Goal: Transaction & Acquisition: Purchase product/service

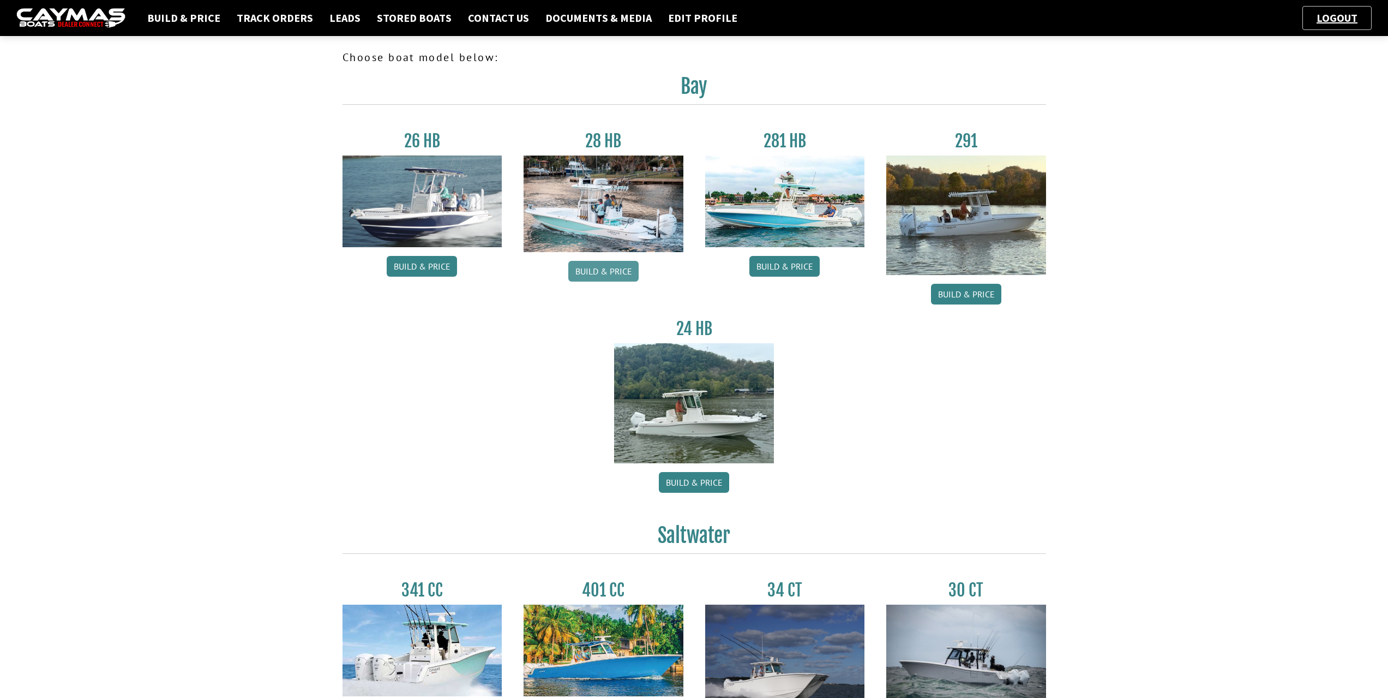
click at [601, 274] on link "Build & Price" at bounding box center [603, 271] width 70 height 21
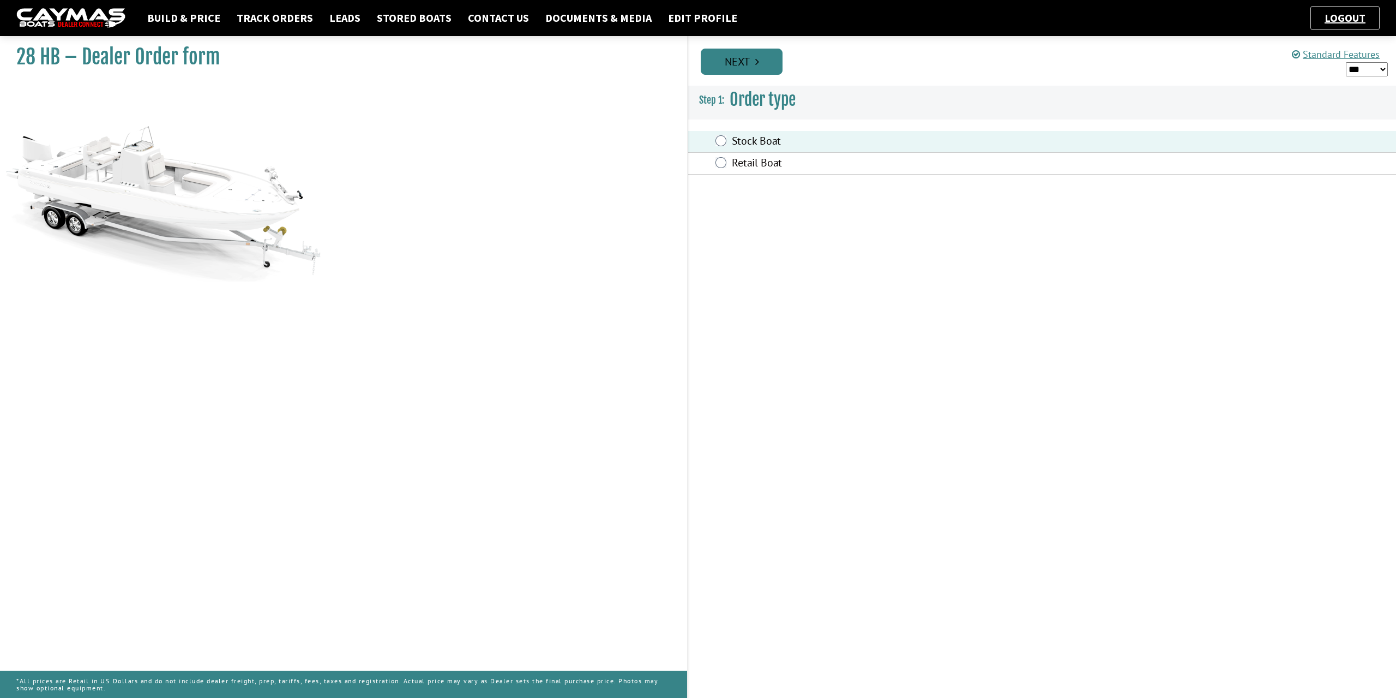
click at [748, 58] on link "Next" at bounding box center [742, 62] width 82 height 26
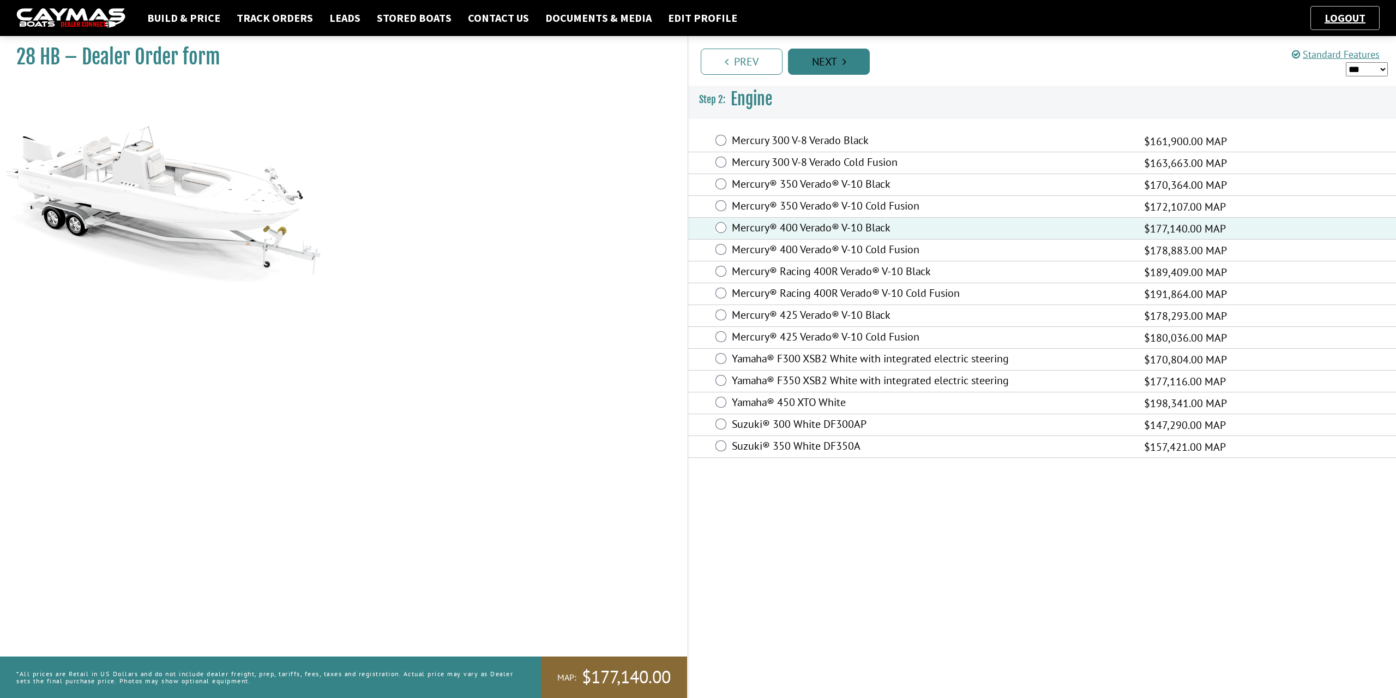
click at [831, 69] on link "Next" at bounding box center [829, 62] width 82 height 26
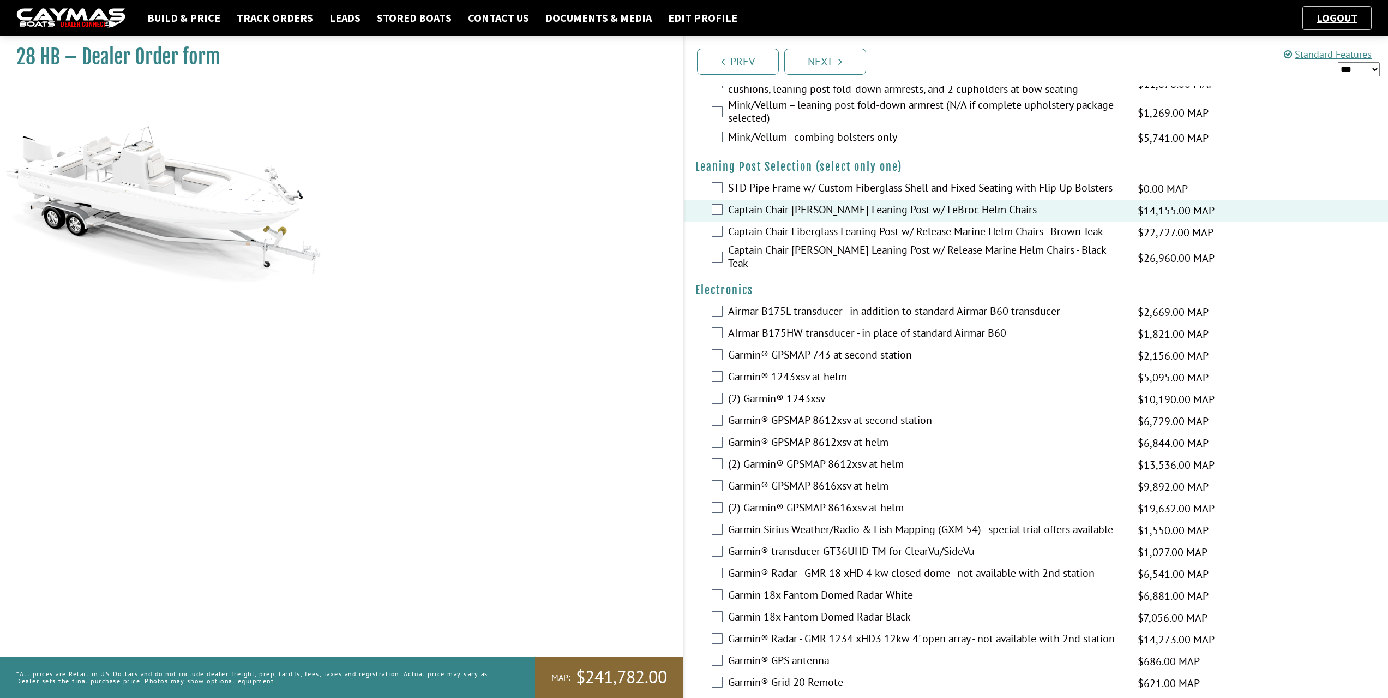
scroll to position [2127, 0]
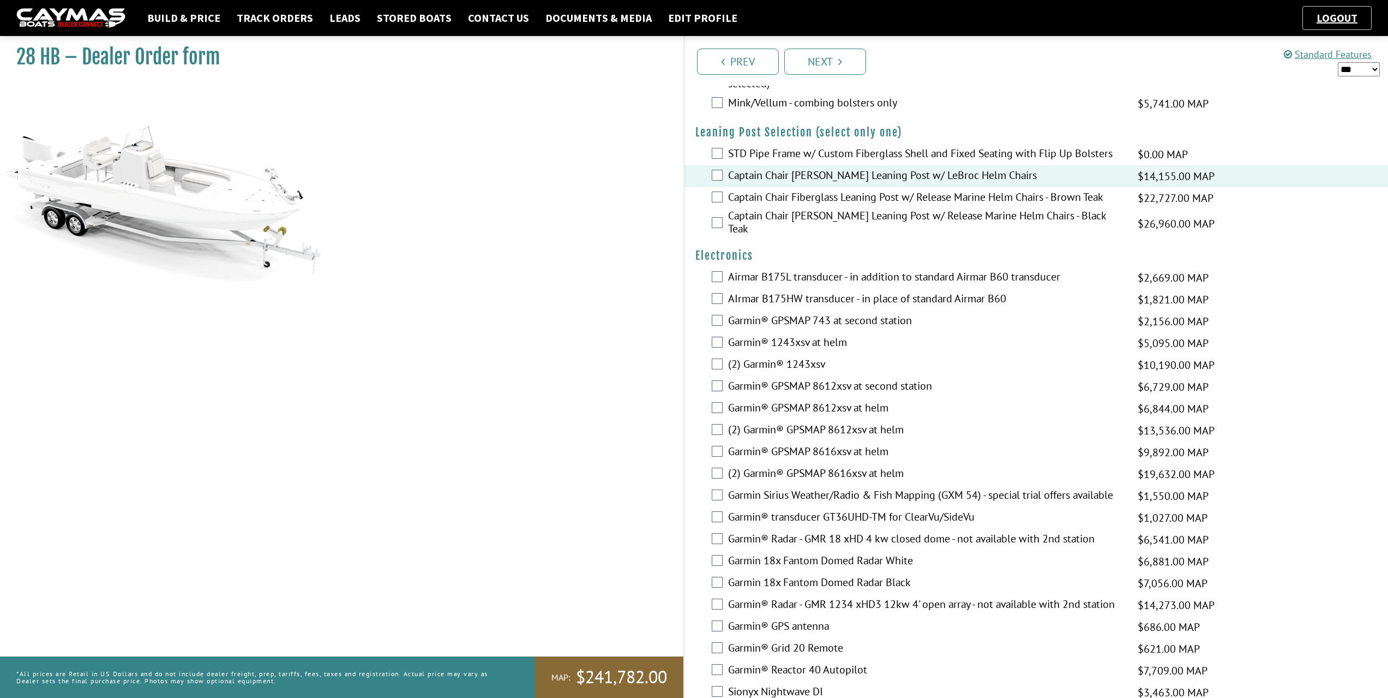
click at [723, 441] on div "Garmin® GPSMAP 8616xsv at helm $9,892.00 MAP $9,892.00 MSRP $6,430.00 $9,892.00" at bounding box center [1037, 452] width 704 height 22
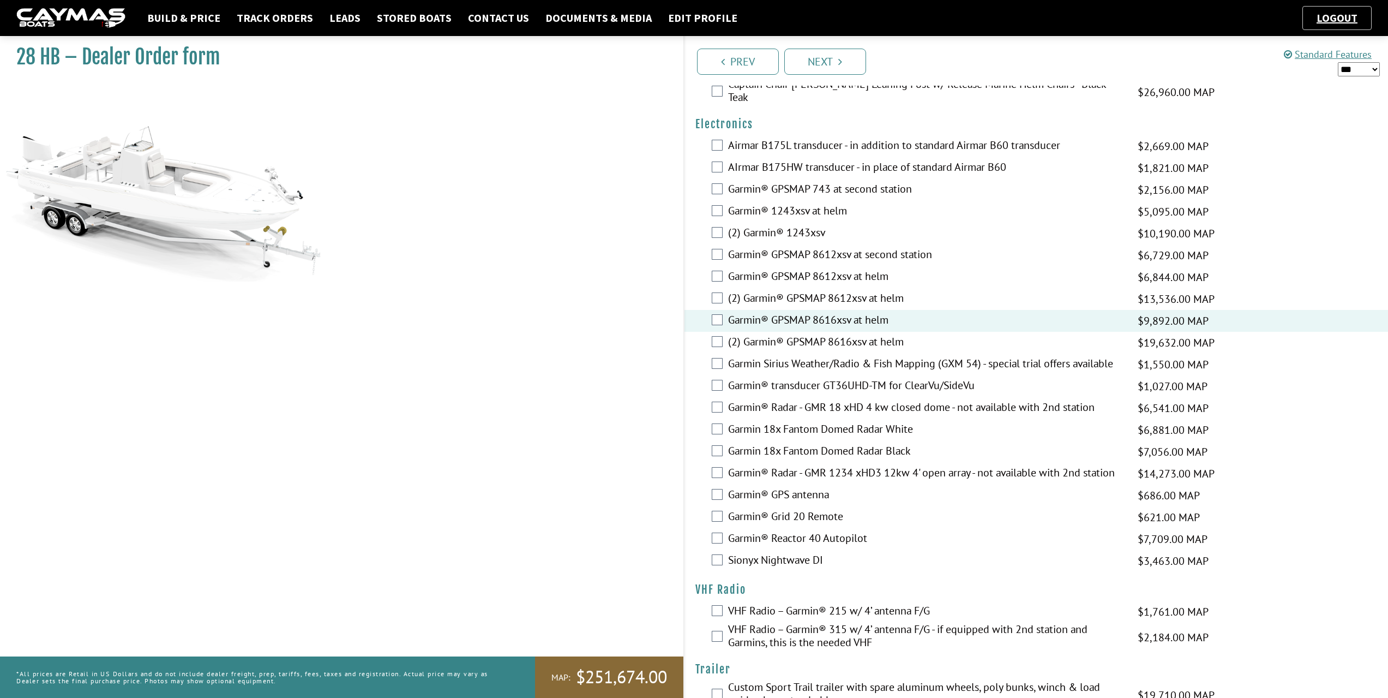
scroll to position [2270, 0]
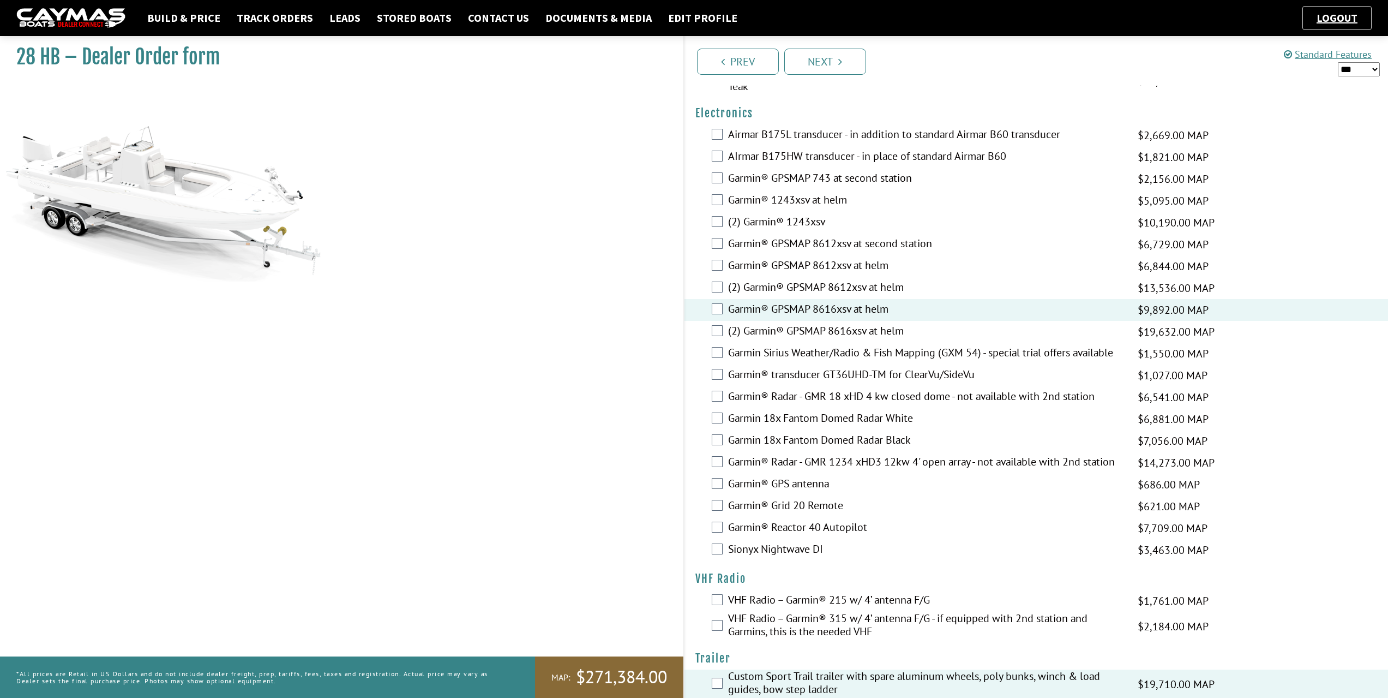
click at [1366, 73] on select "*** ****** ******" at bounding box center [1359, 69] width 42 height 14
select select "*"
click at [1338, 62] on select "*** ****** ******" at bounding box center [1359, 69] width 42 height 14
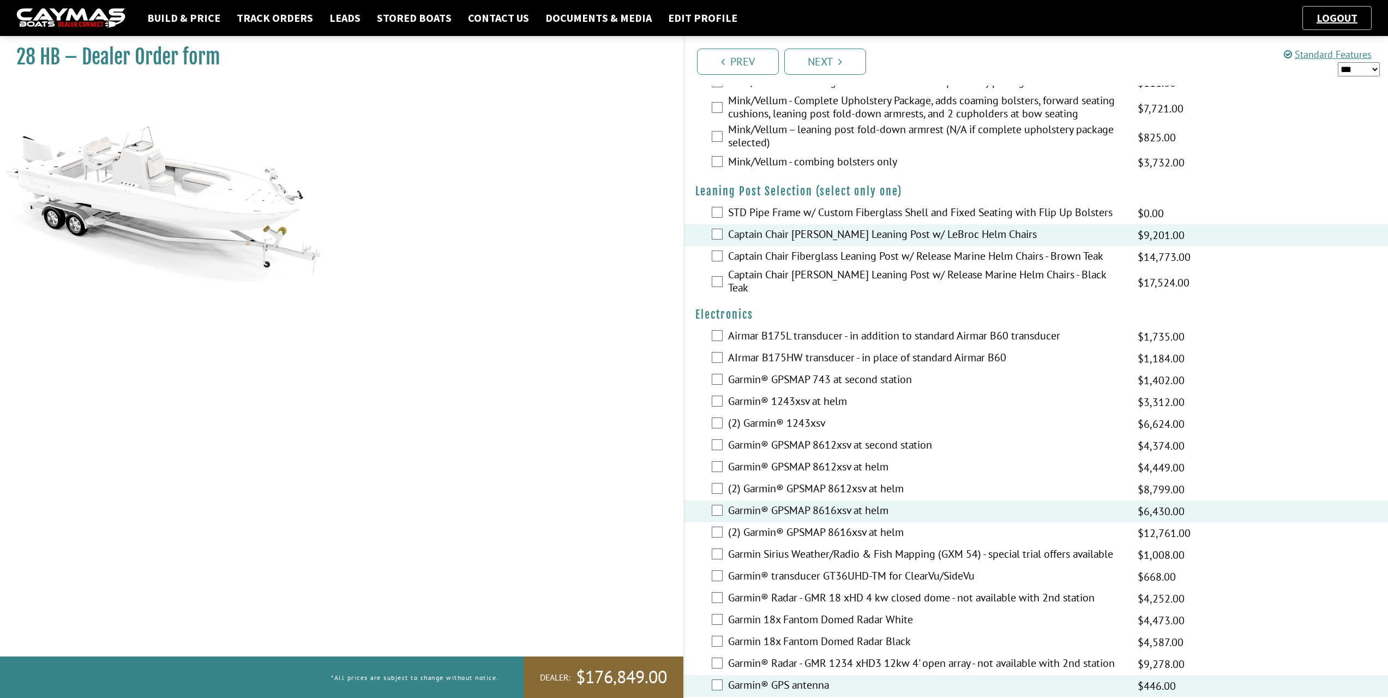
scroll to position [1997, 0]
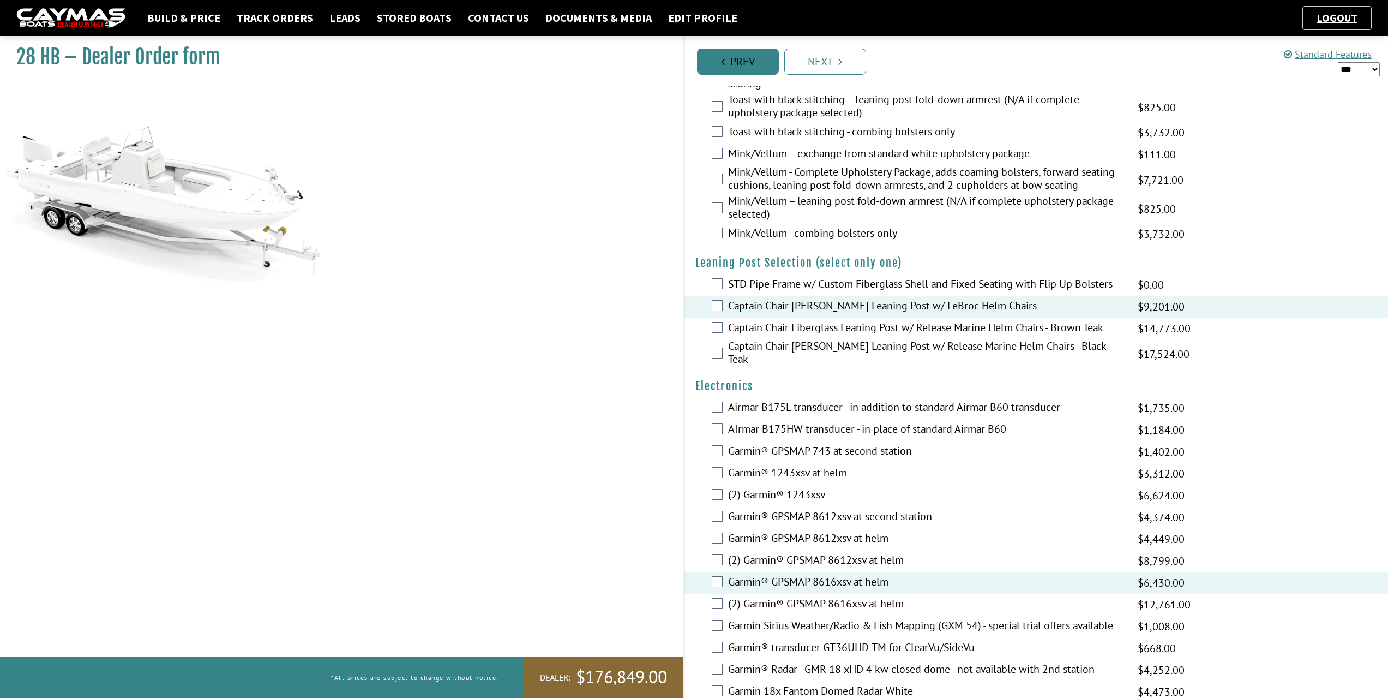
click at [765, 55] on link "Prev" at bounding box center [738, 62] width 82 height 26
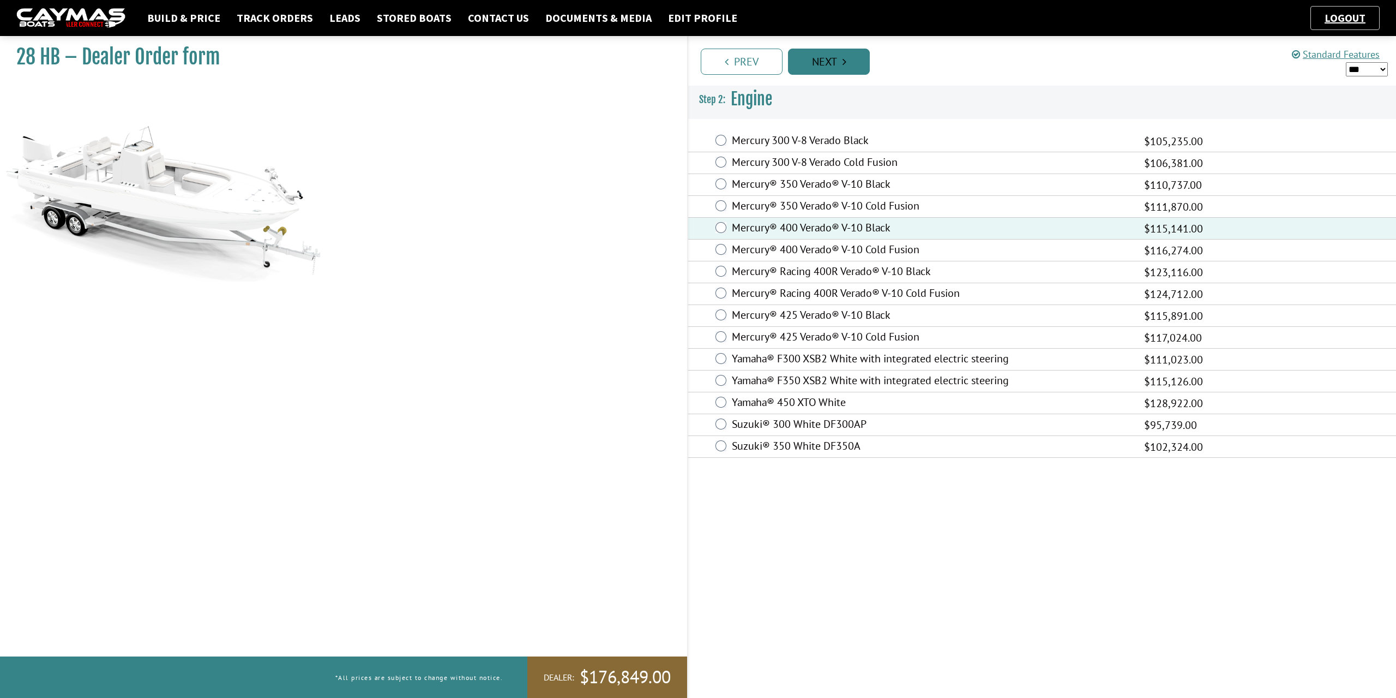
click at [830, 58] on link "Next" at bounding box center [829, 62] width 82 height 26
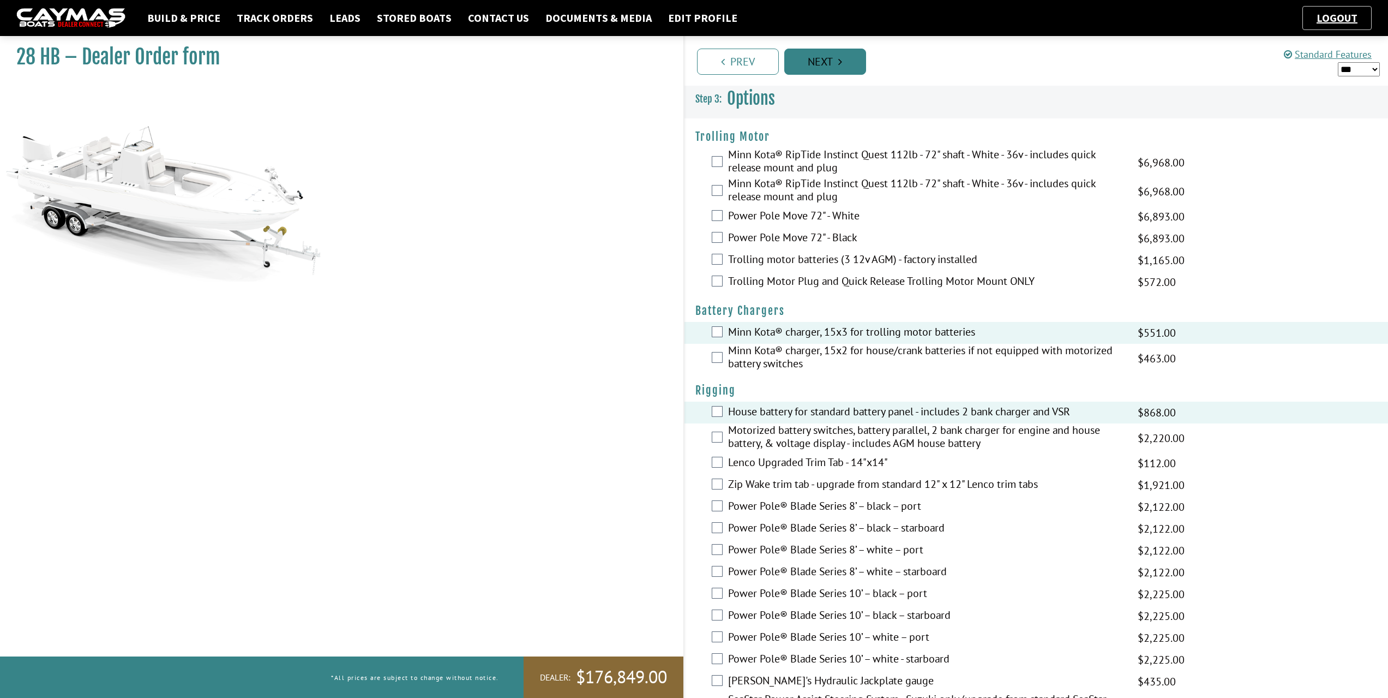
click at [830, 58] on link "Next" at bounding box center [825, 62] width 82 height 26
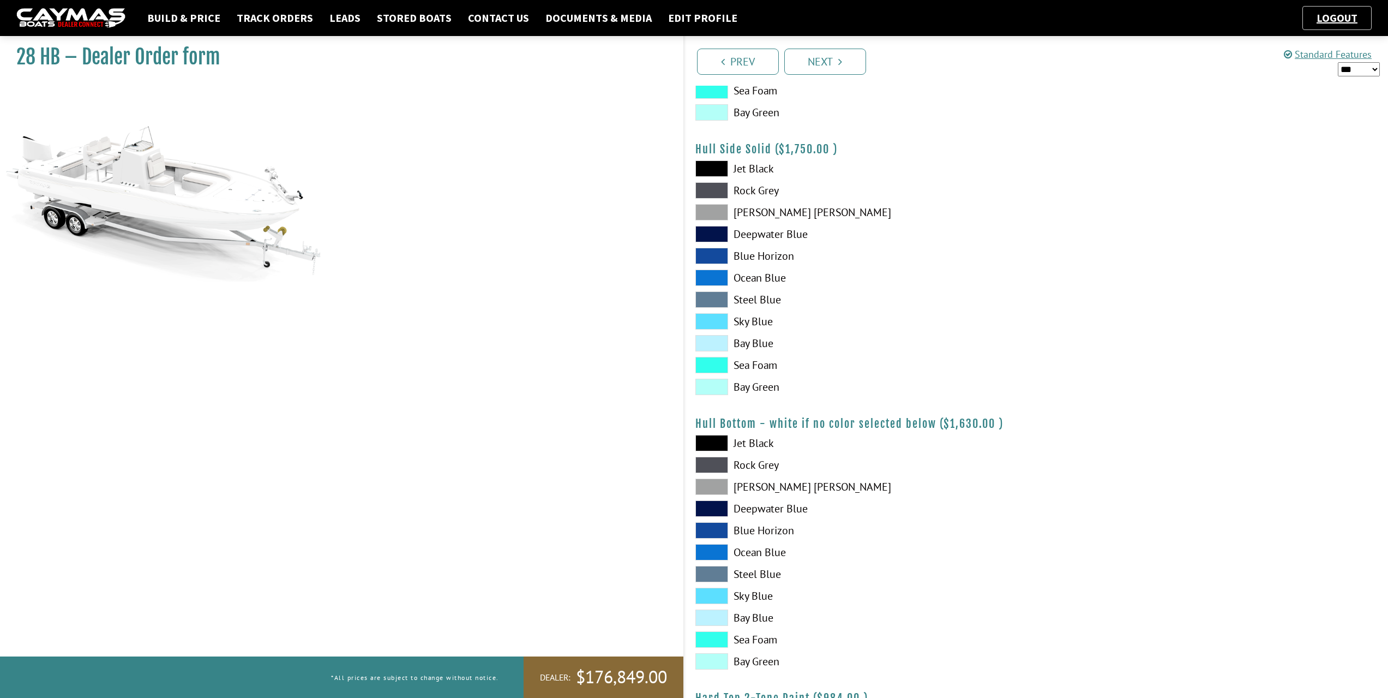
scroll to position [436, 0]
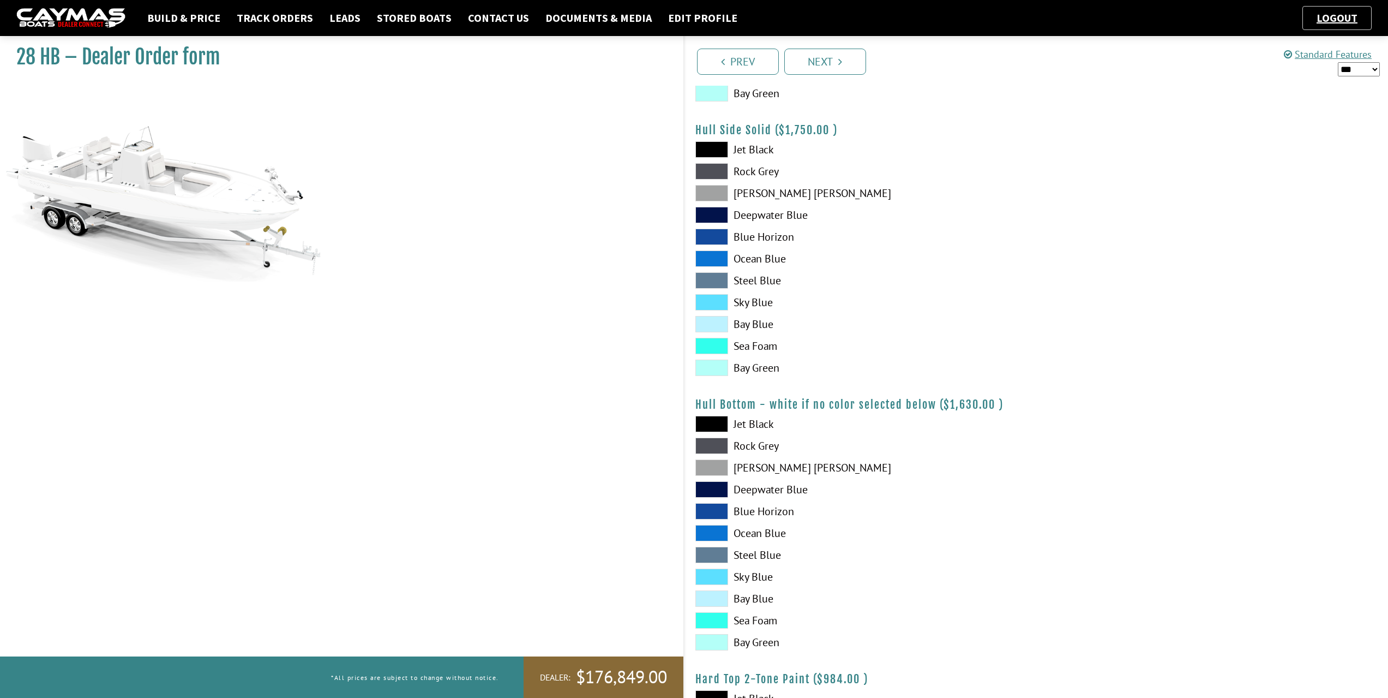
click at [715, 421] on span at bounding box center [711, 424] width 33 height 16
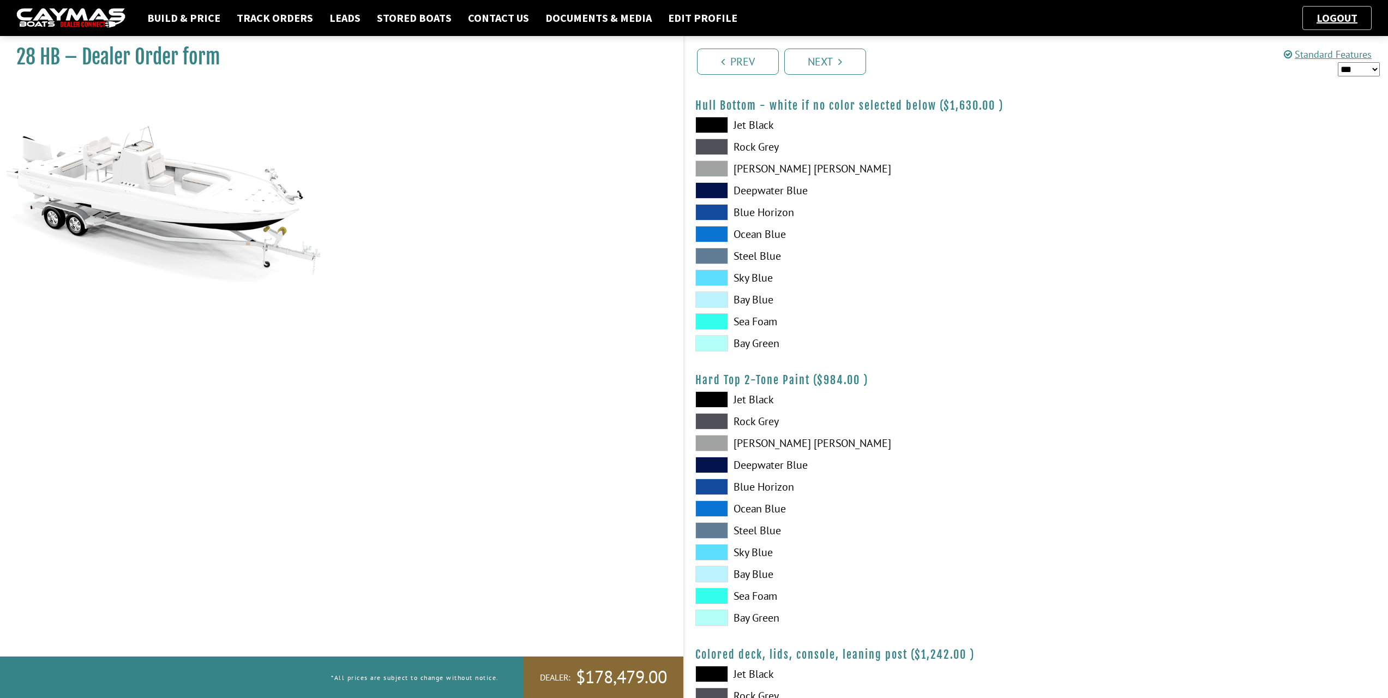
scroll to position [764, 0]
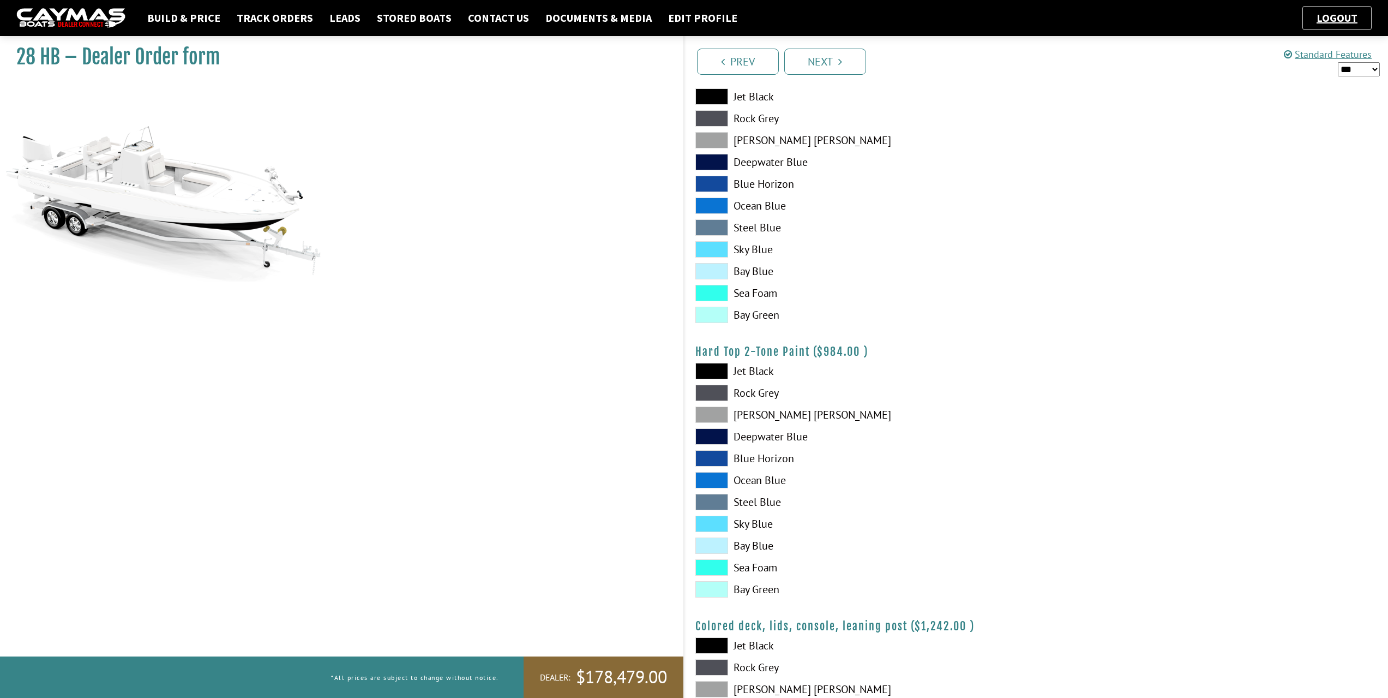
click at [717, 370] on span at bounding box center [711, 371] width 33 height 16
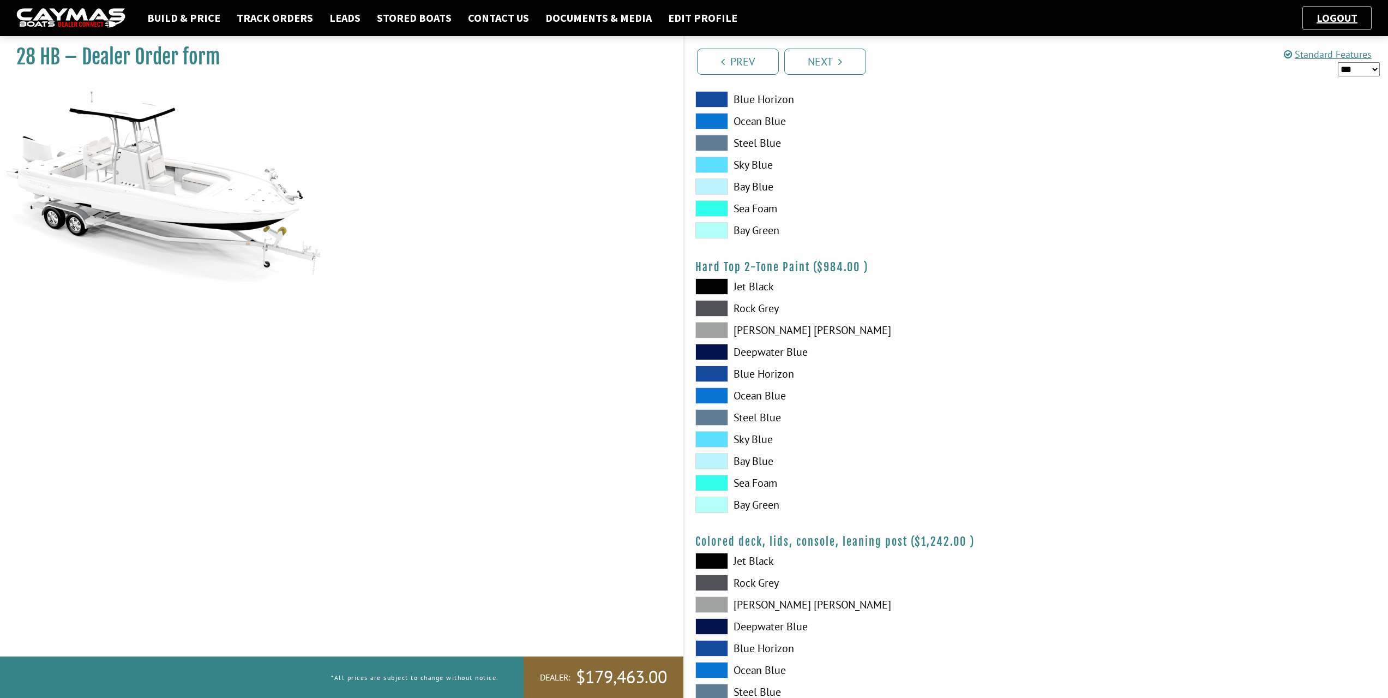
scroll to position [818, 0]
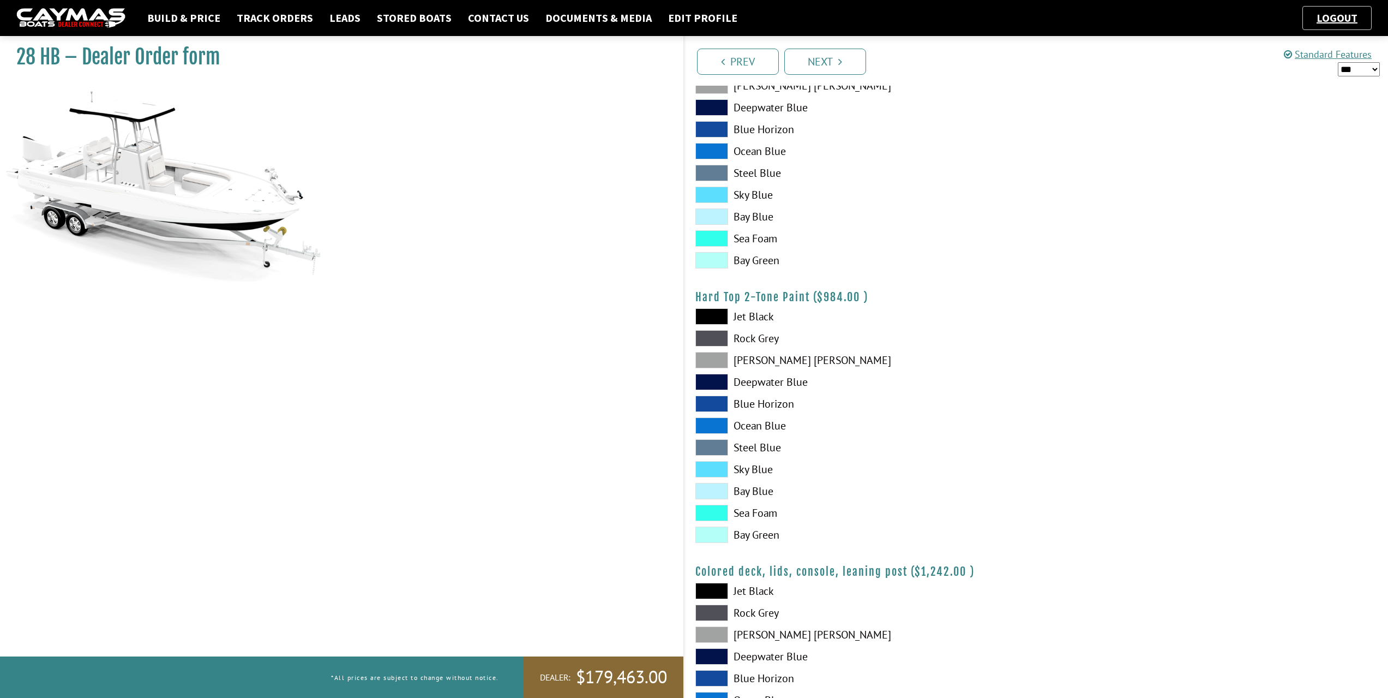
click at [716, 315] on span at bounding box center [711, 316] width 33 height 16
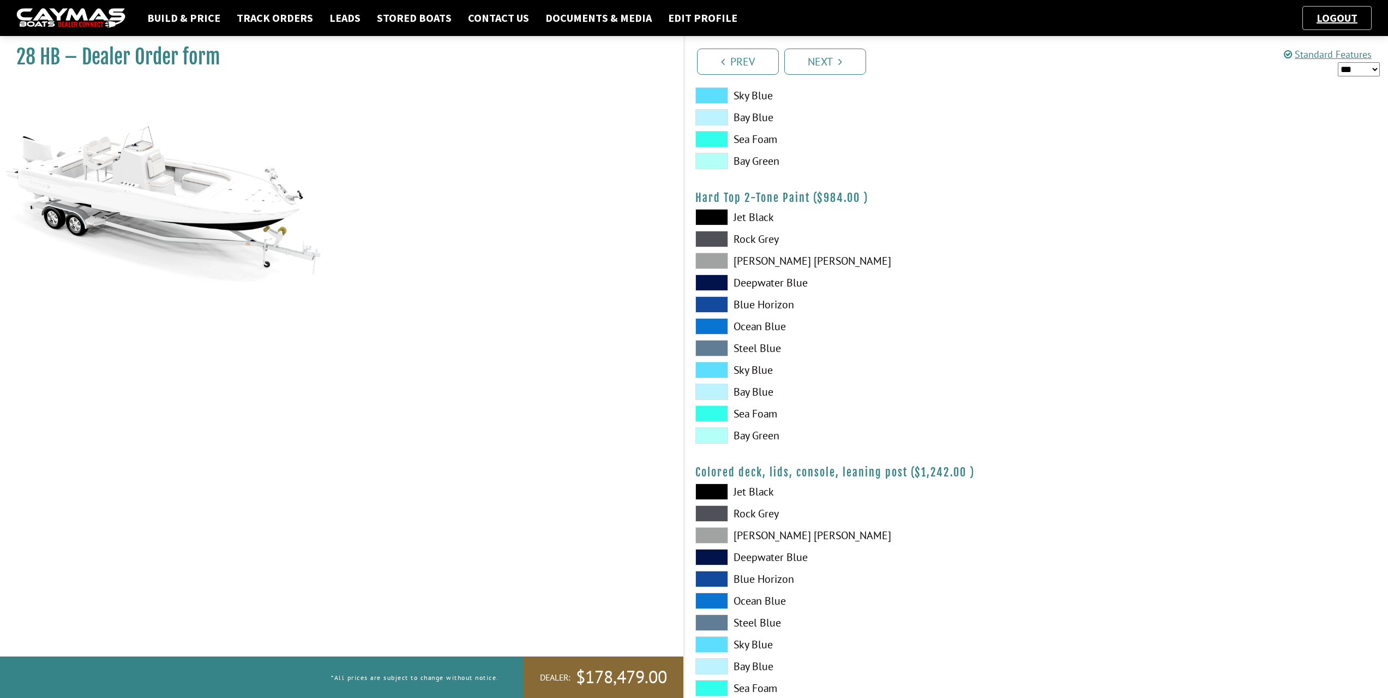
scroll to position [970, 0]
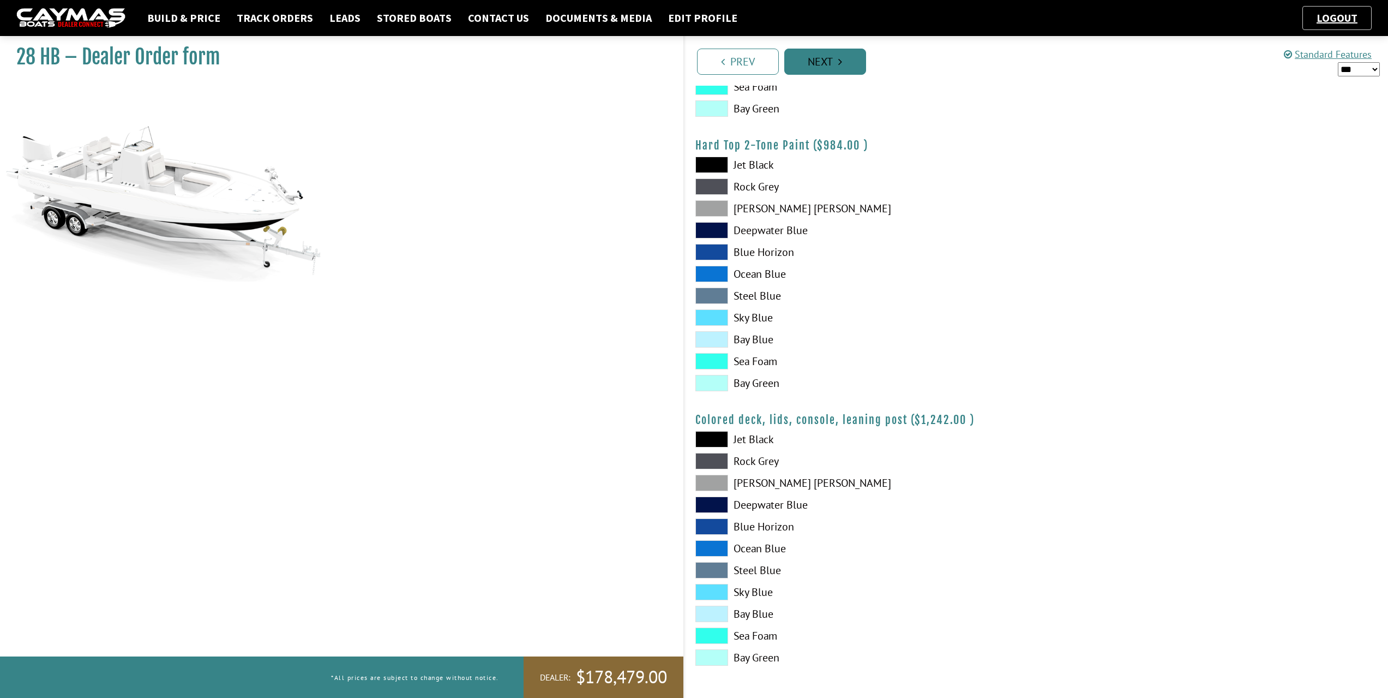
click at [836, 61] on link "Next" at bounding box center [825, 62] width 82 height 26
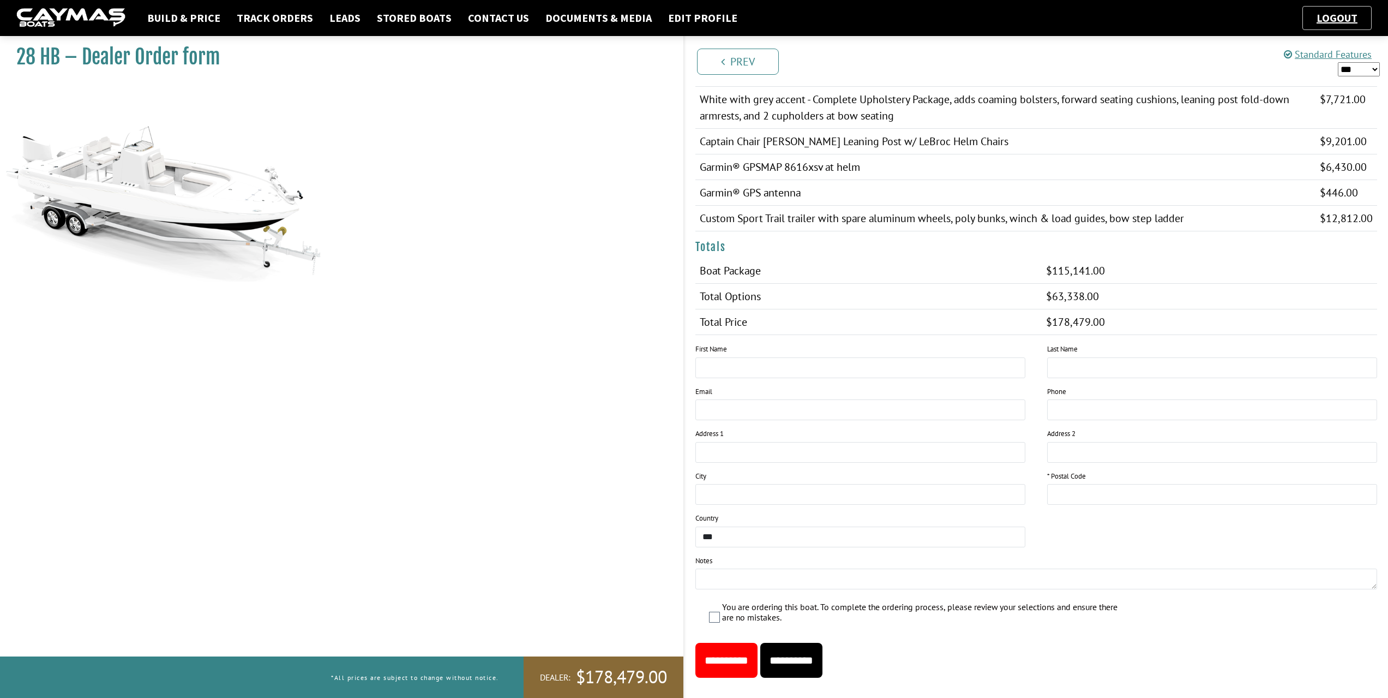
scroll to position [623, 0]
click at [1083, 483] on input "text" at bounding box center [1212, 493] width 330 height 21
type input "*****"
click at [730, 357] on input "text" at bounding box center [860, 367] width 330 height 21
type input "******"
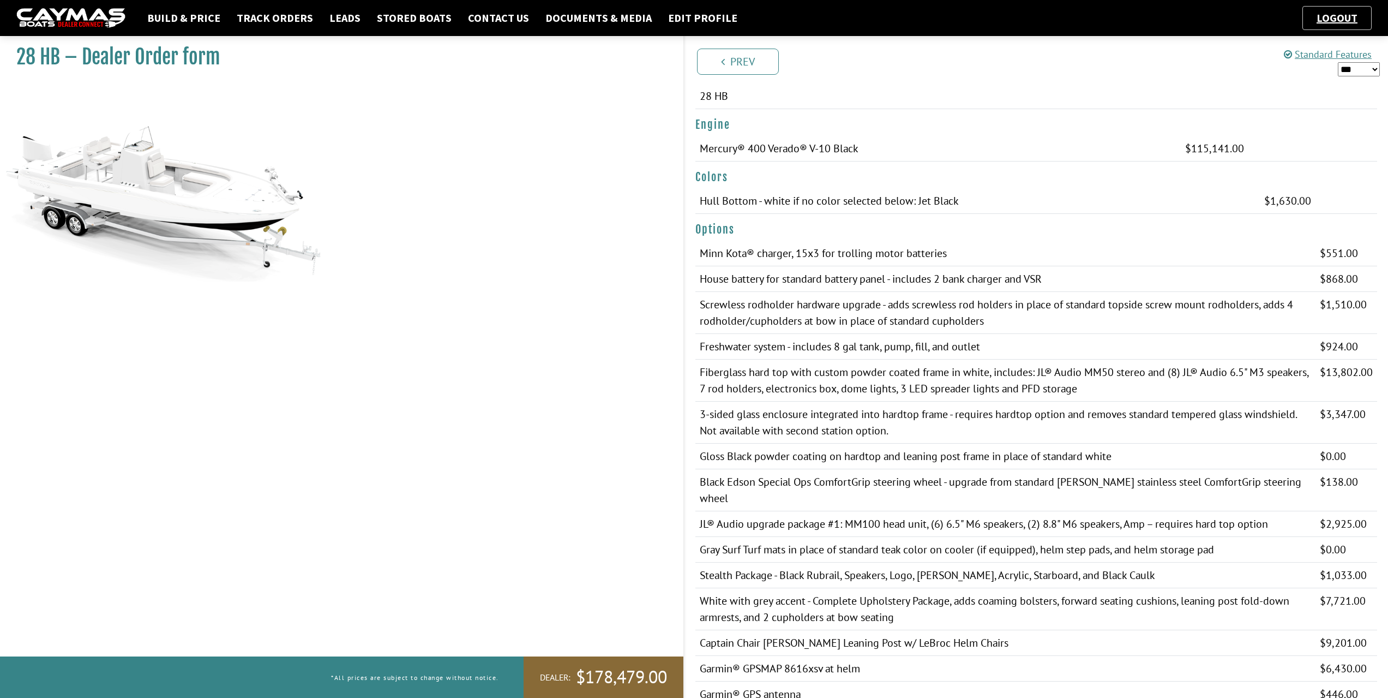
scroll to position [0, 0]
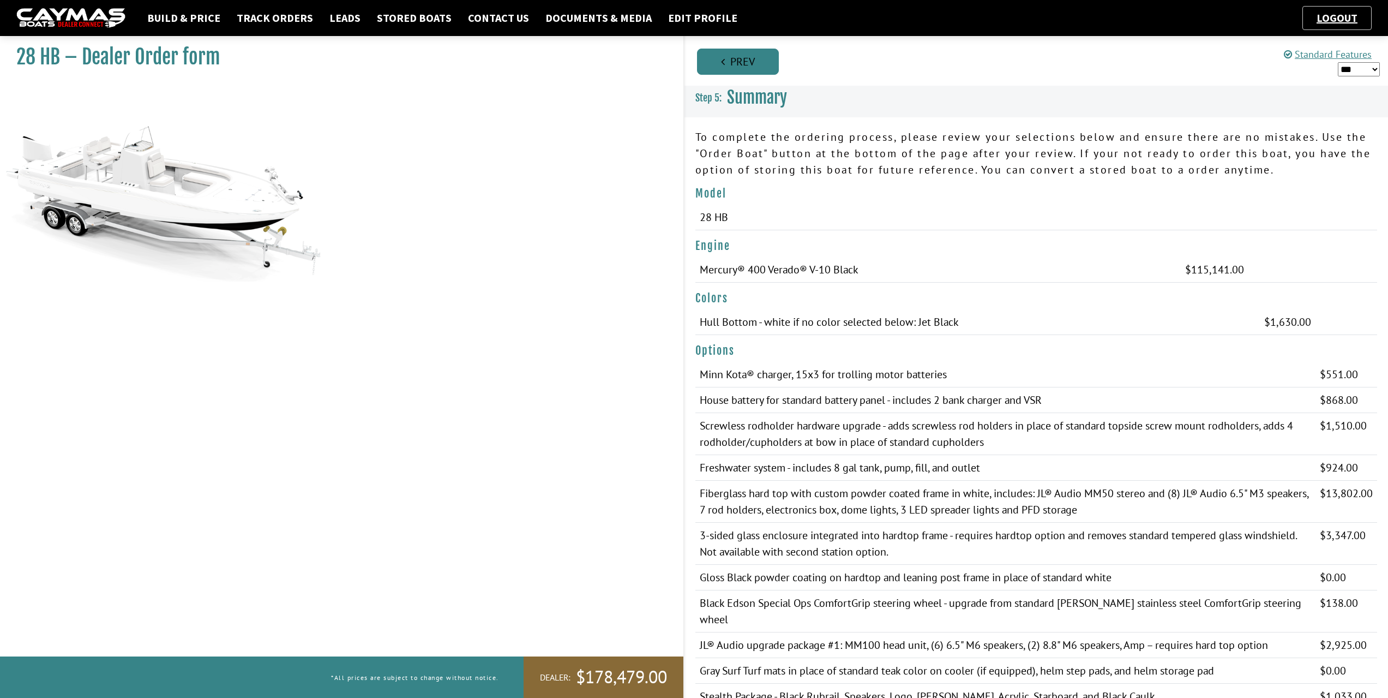
click at [741, 64] on link "Prev" at bounding box center [738, 62] width 82 height 26
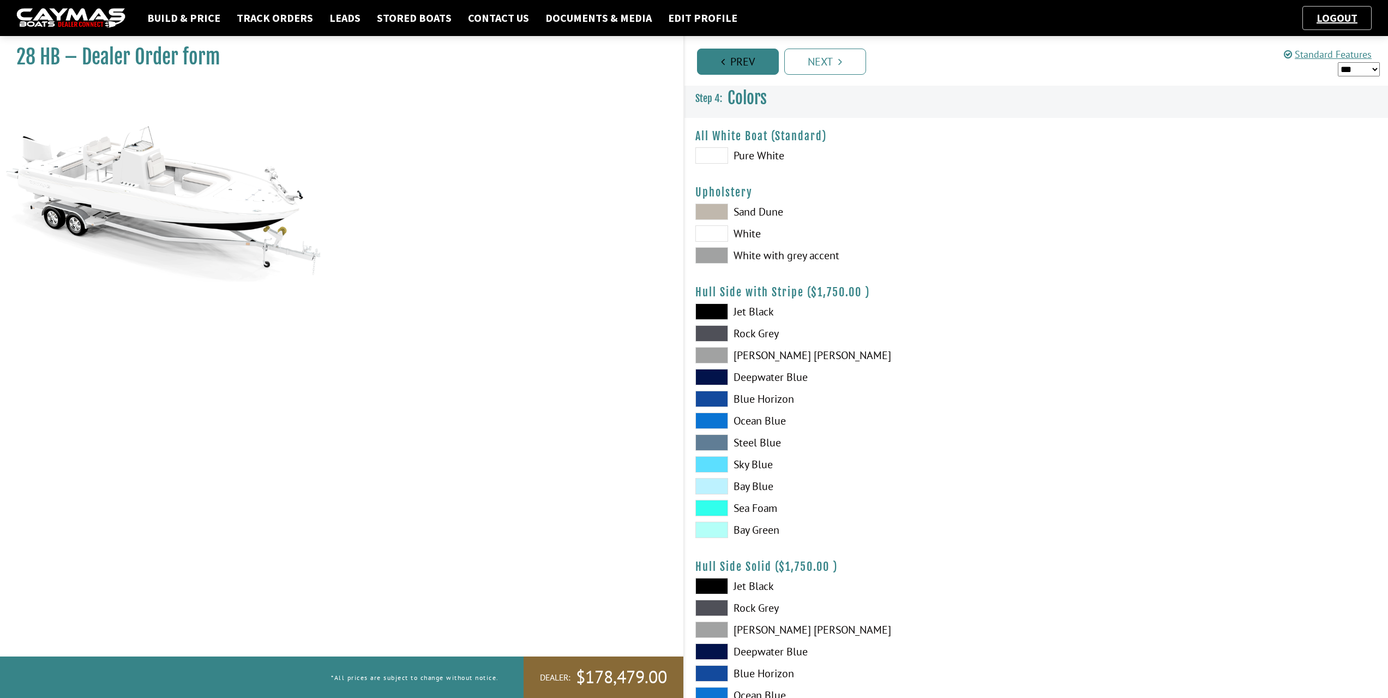
click at [741, 64] on link "Prev" at bounding box center [738, 62] width 82 height 26
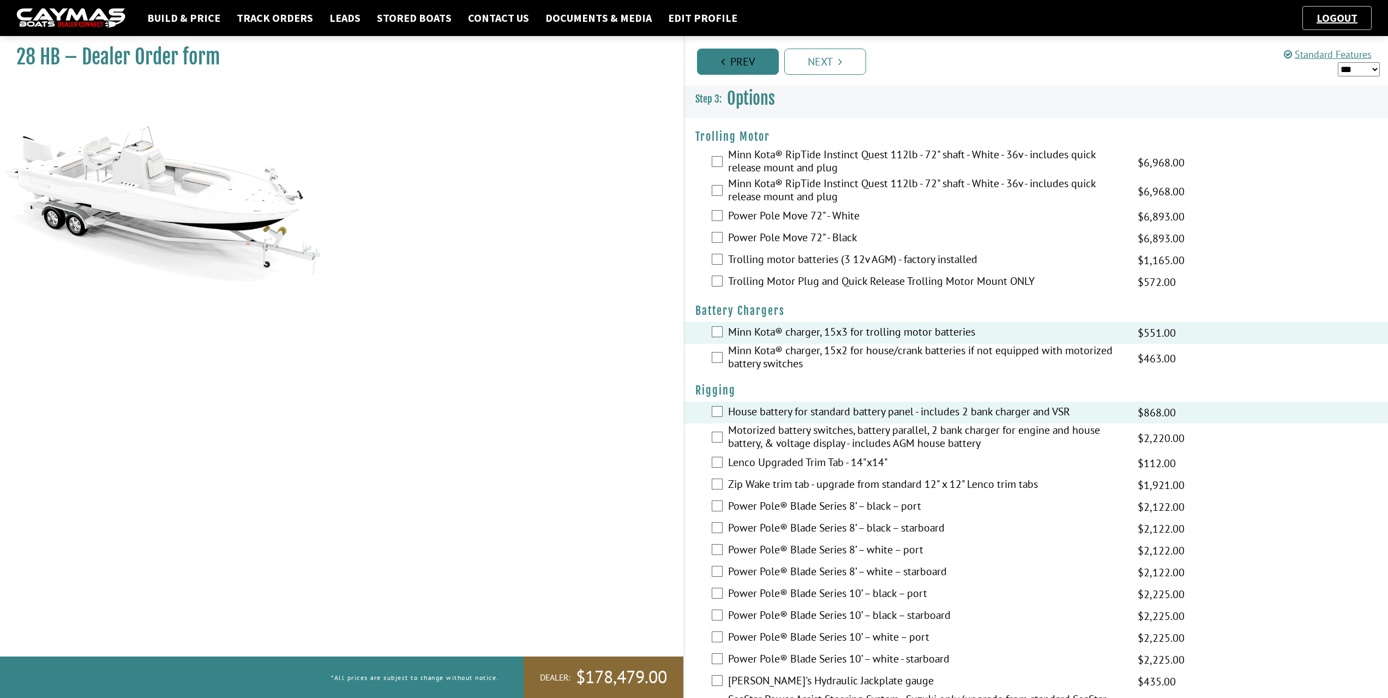
click at [741, 64] on link "Prev" at bounding box center [738, 62] width 82 height 26
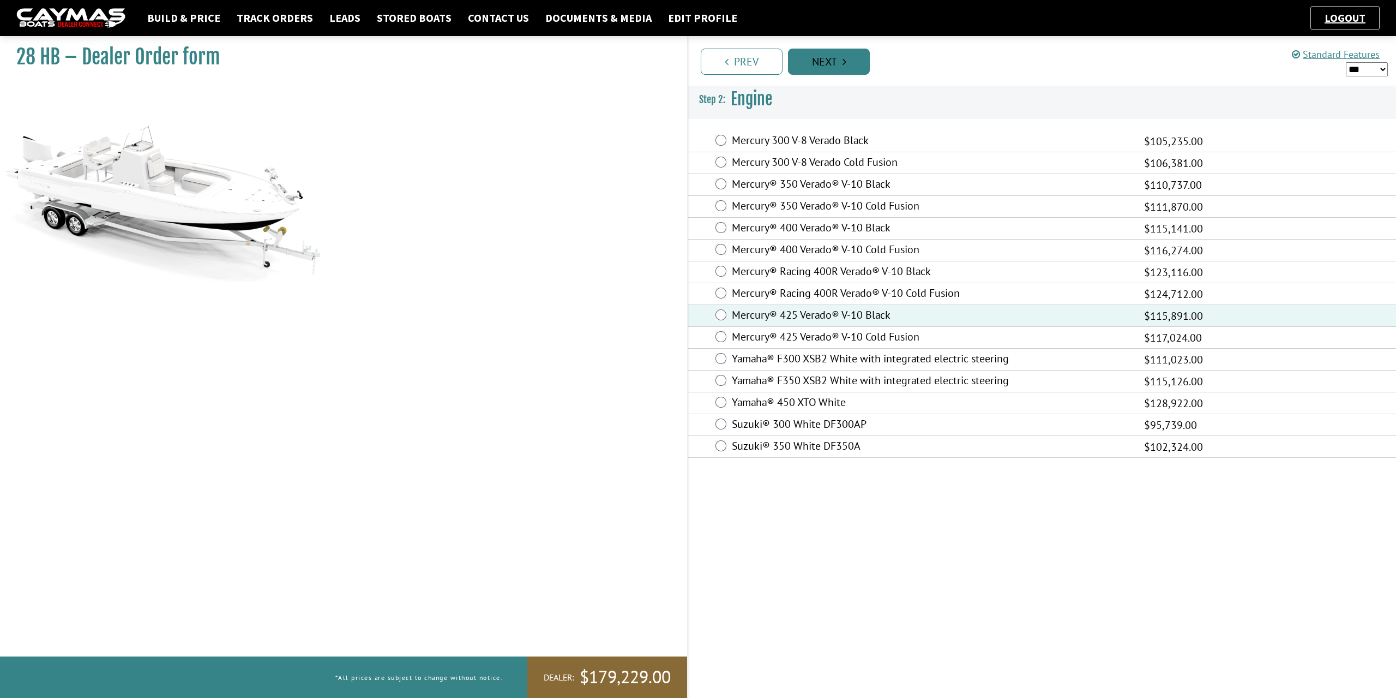
click at [839, 61] on link "Next" at bounding box center [829, 62] width 82 height 26
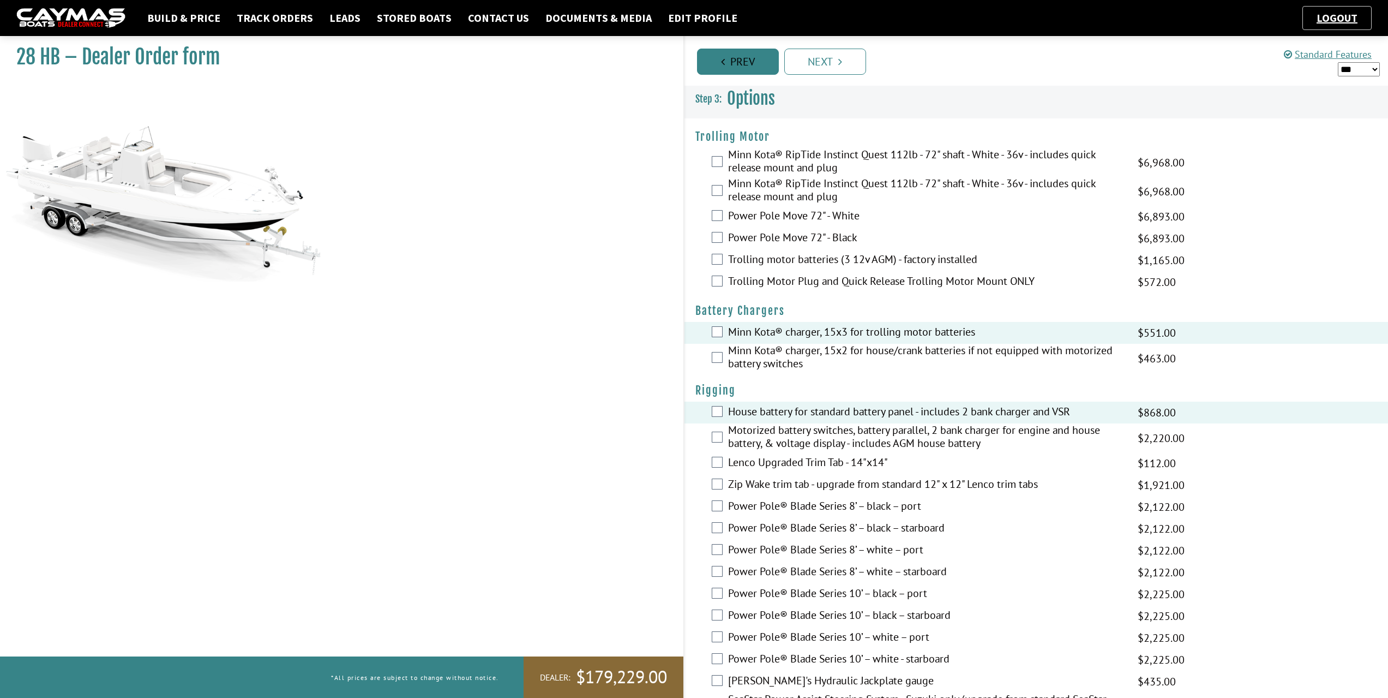
click at [740, 65] on link "Prev" at bounding box center [738, 62] width 82 height 26
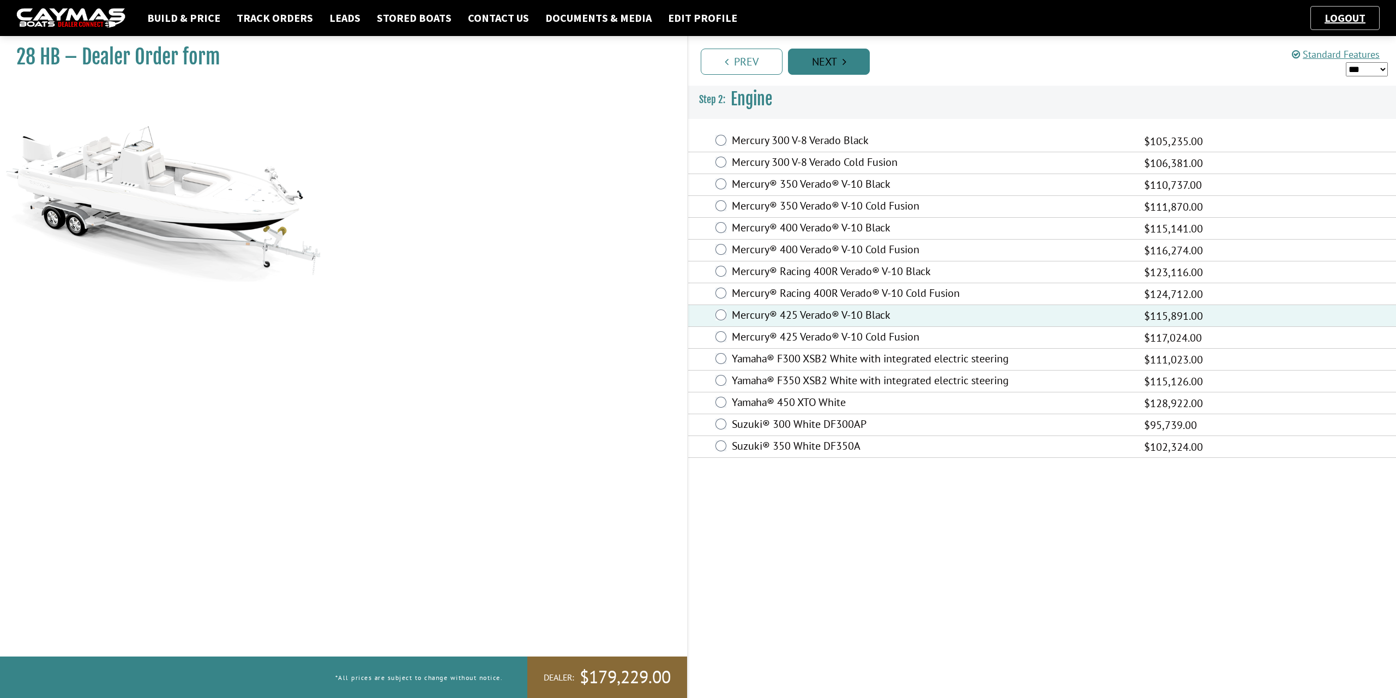
click at [855, 58] on link "Next" at bounding box center [829, 62] width 82 height 26
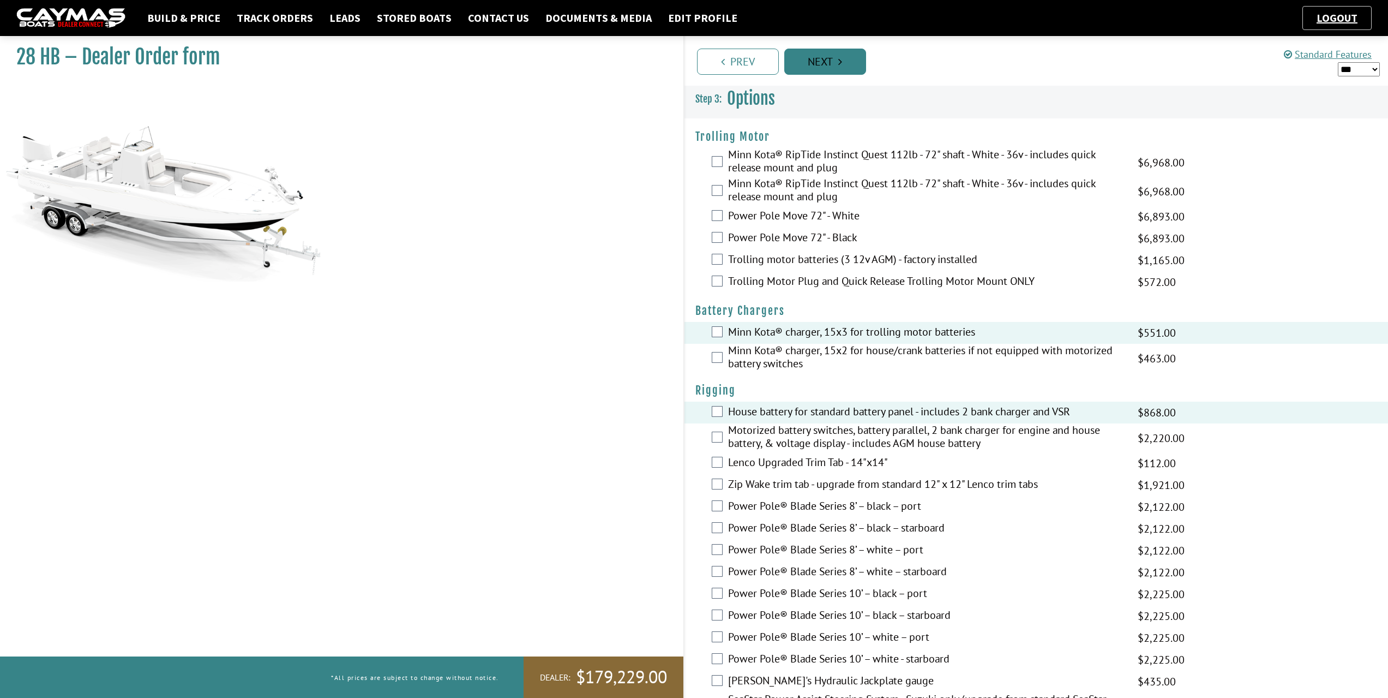
click at [855, 58] on link "Next" at bounding box center [825, 62] width 82 height 26
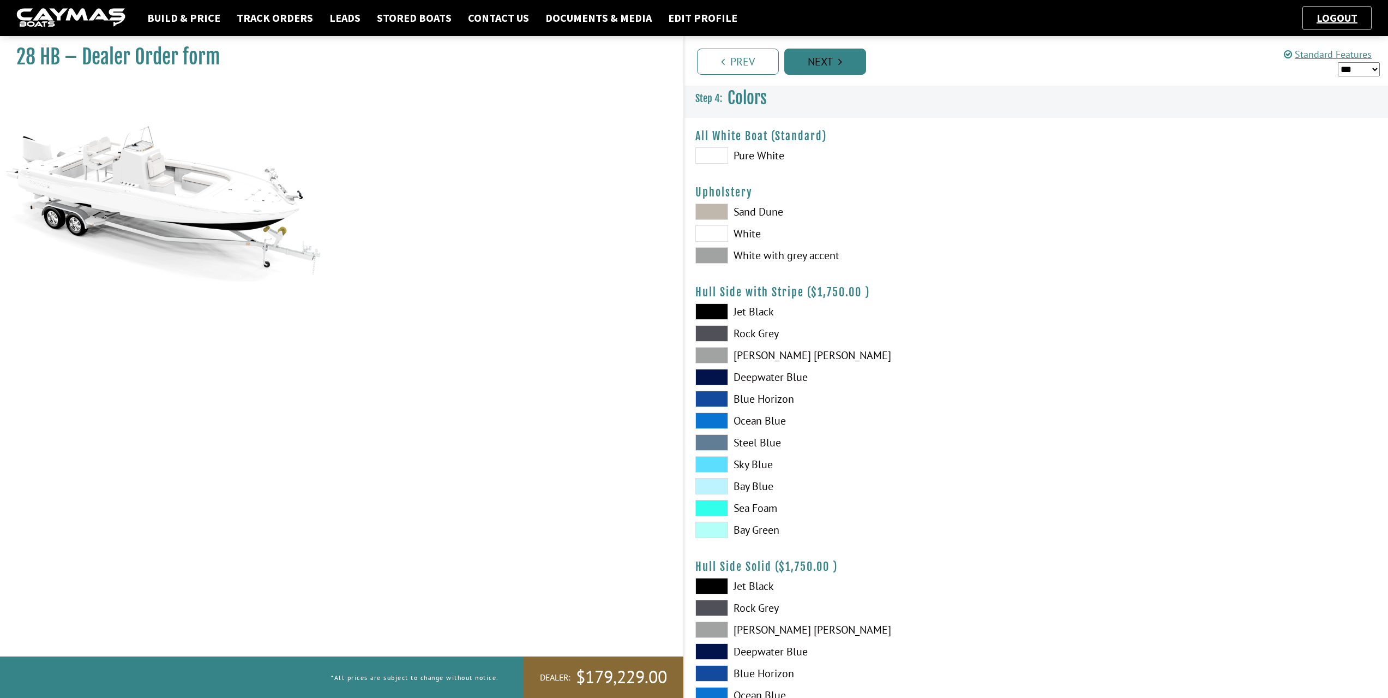
click at [855, 58] on link "Next" at bounding box center [825, 62] width 82 height 26
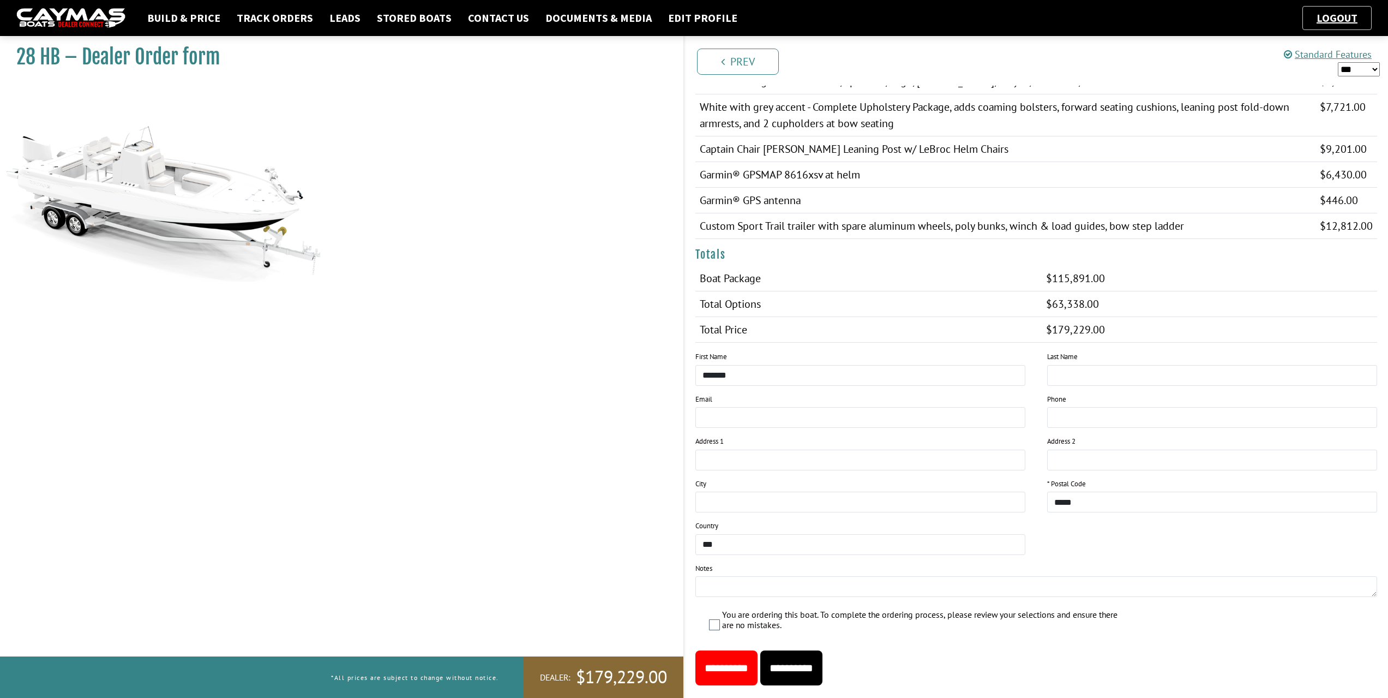
scroll to position [623, 0]
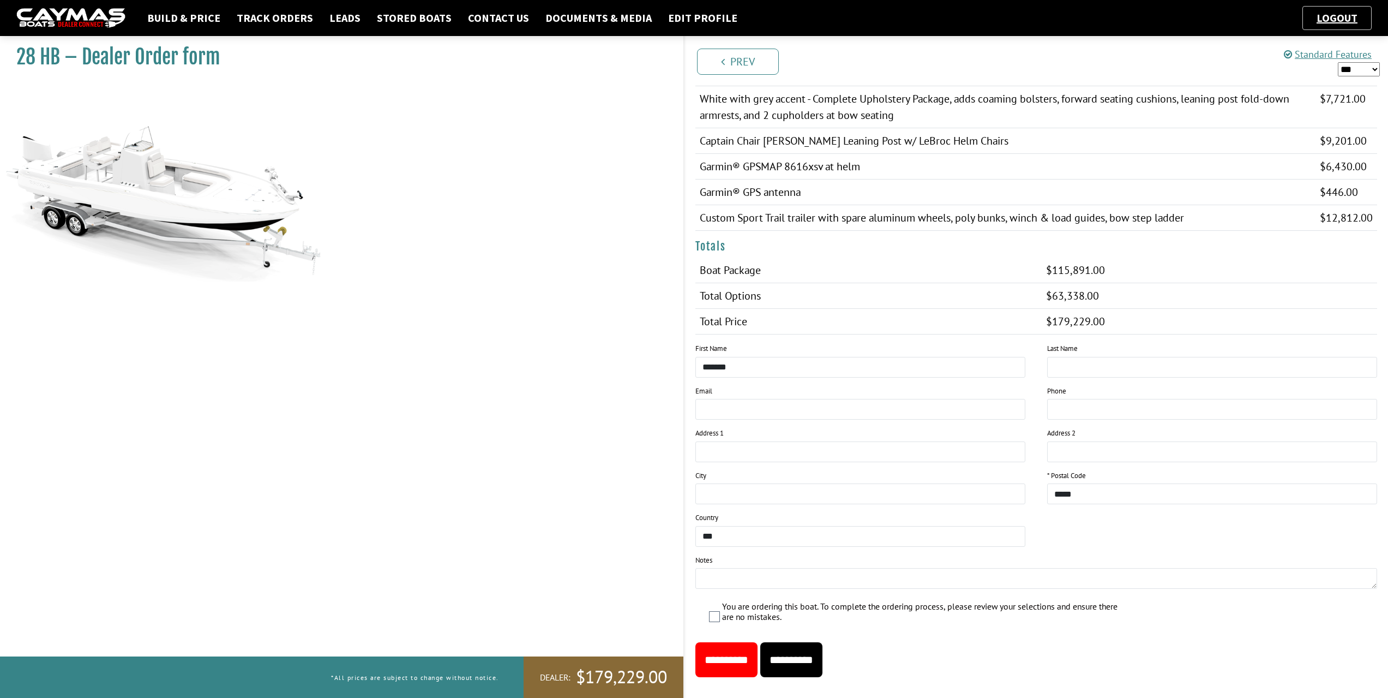
click at [752, 650] on input "**********" at bounding box center [726, 659] width 62 height 35
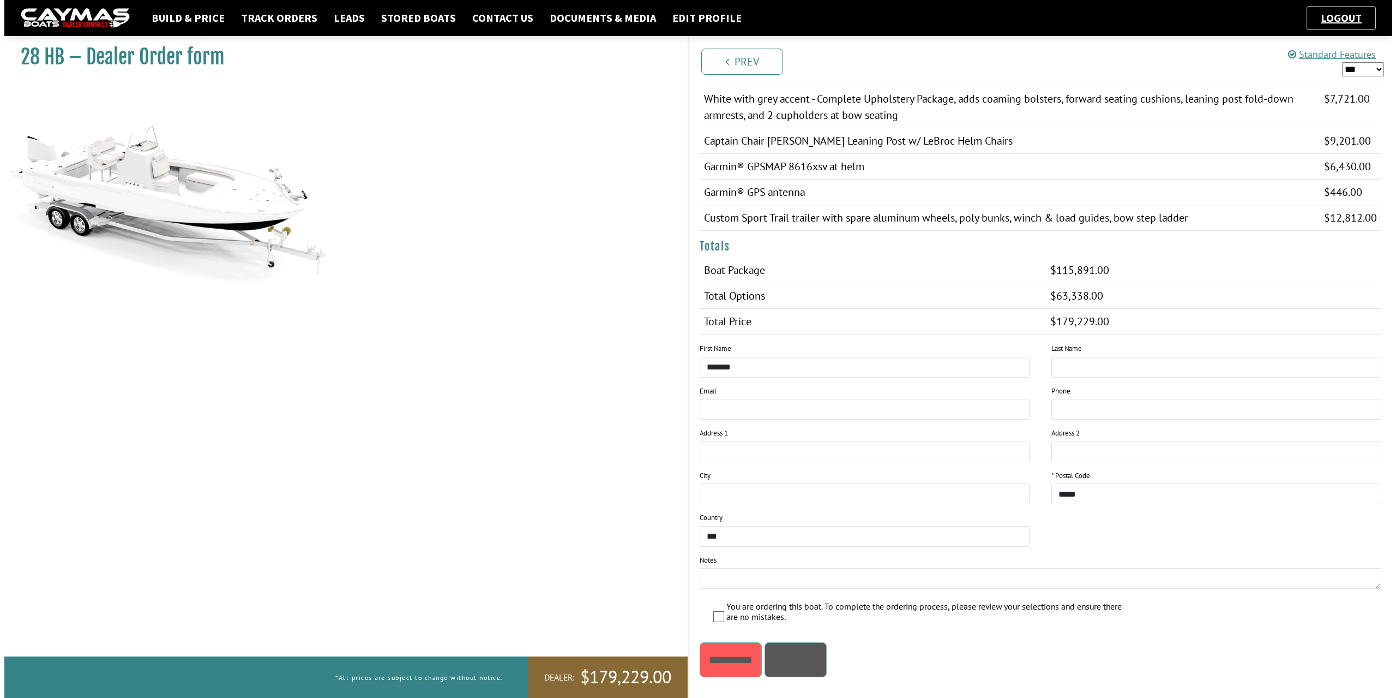
scroll to position [0, 0]
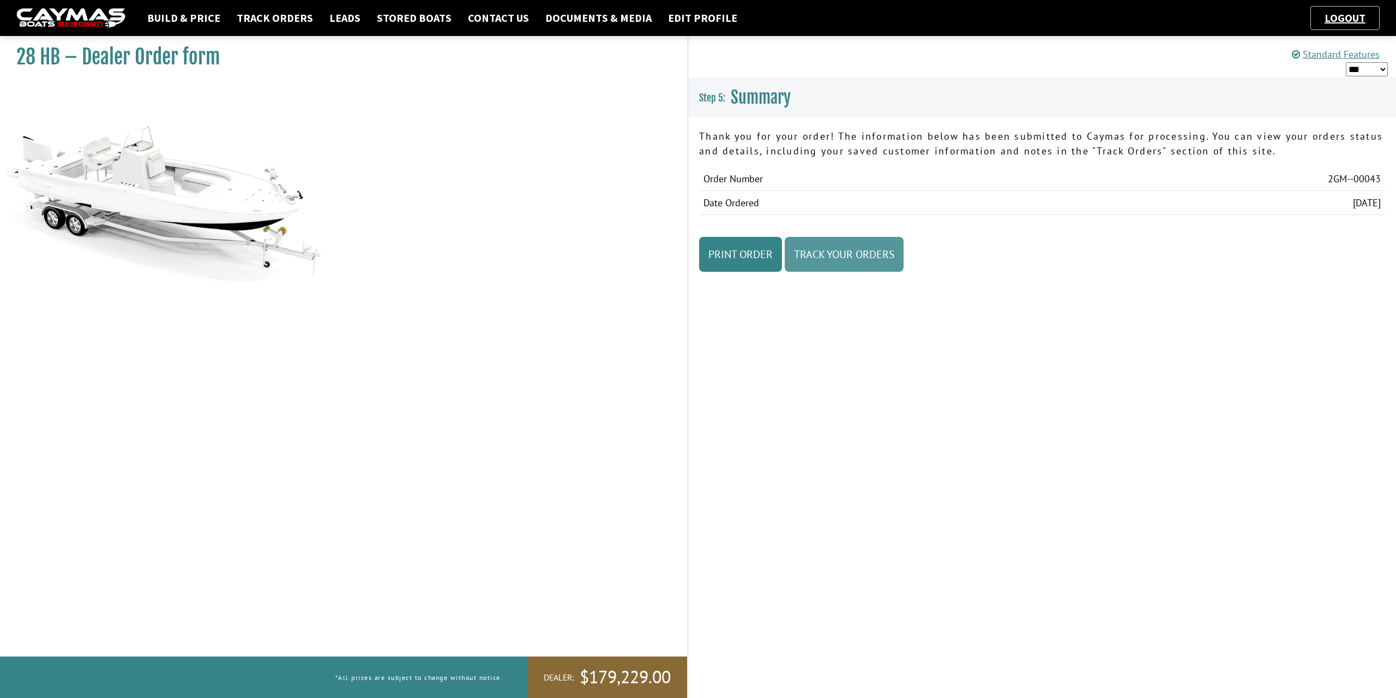
click at [843, 260] on link "Track Your Orders" at bounding box center [844, 254] width 119 height 35
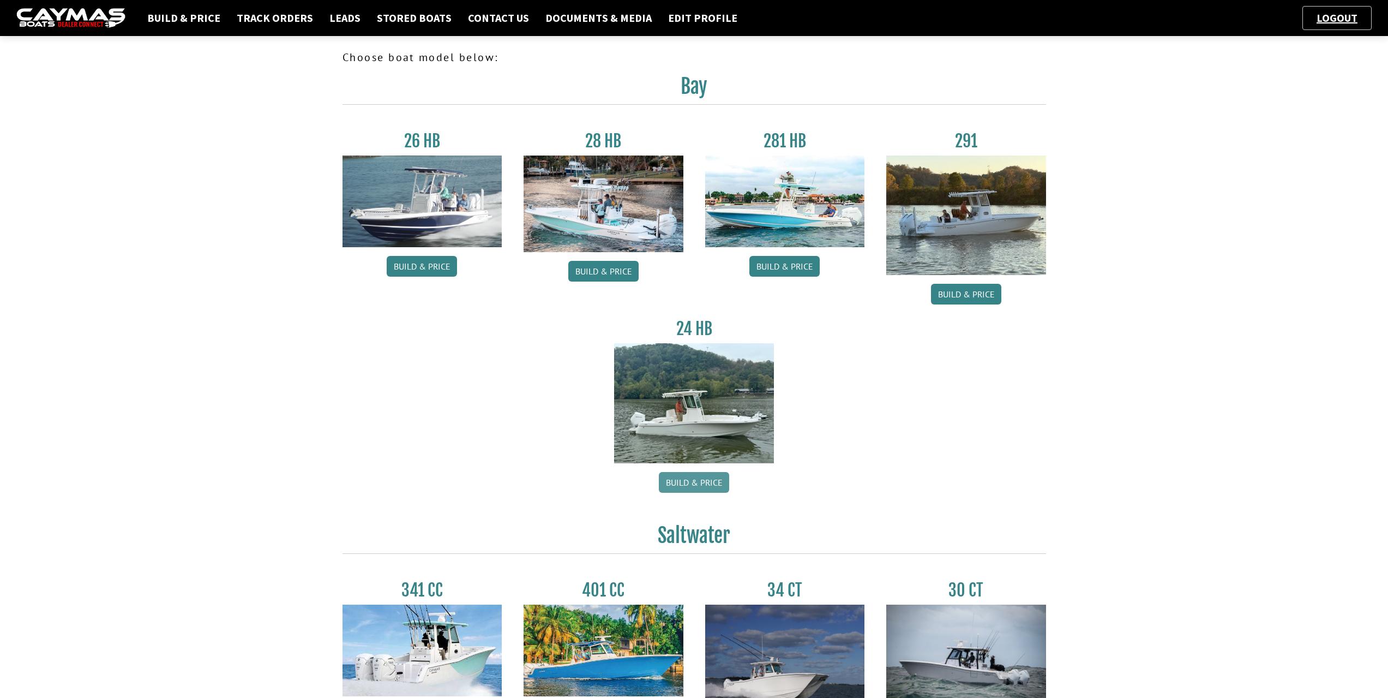
click at [703, 479] on link "Build & Price" at bounding box center [694, 482] width 70 height 21
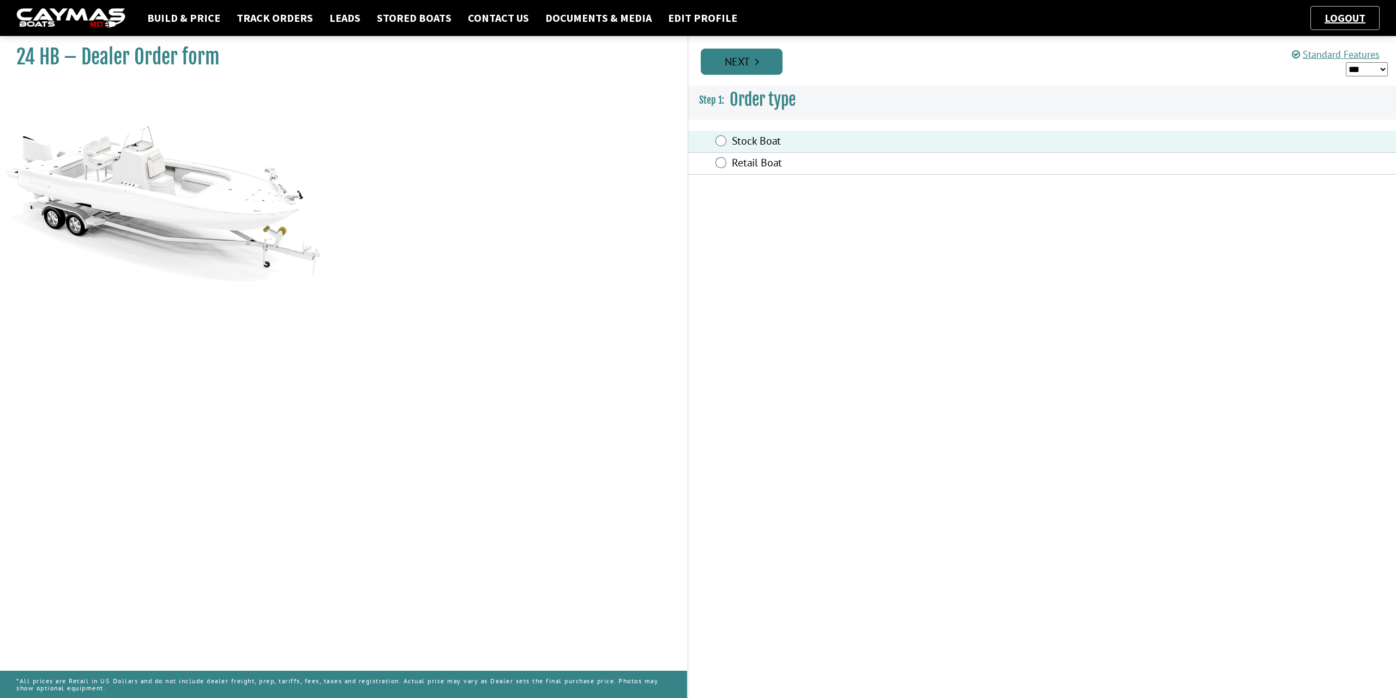
click at [743, 56] on link "Next" at bounding box center [742, 62] width 82 height 26
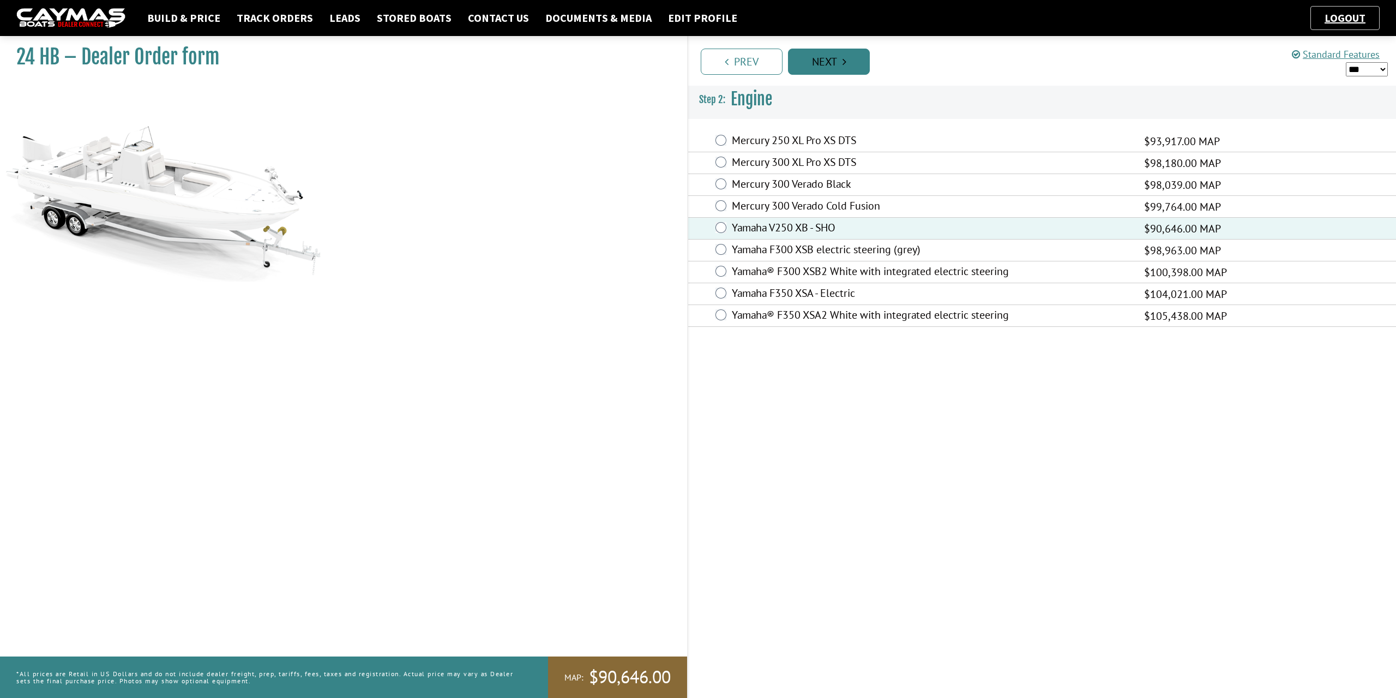
click at [851, 61] on link "Next" at bounding box center [829, 62] width 82 height 26
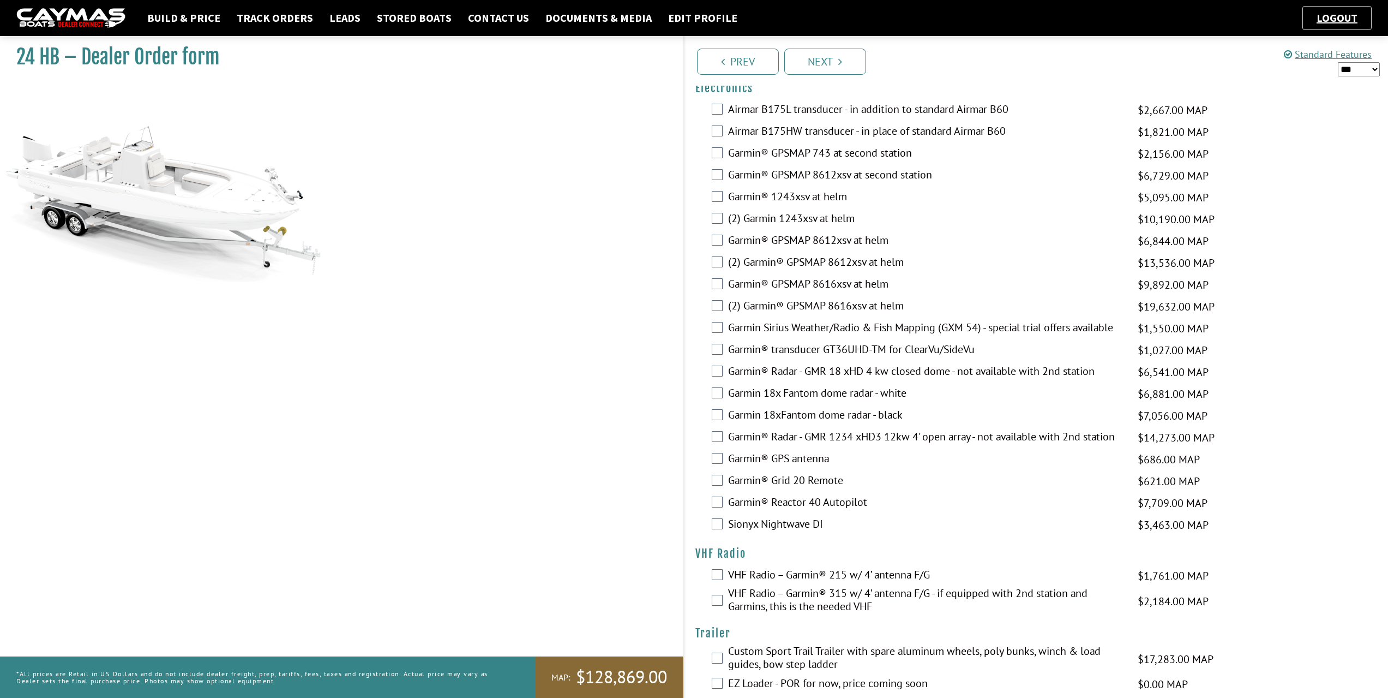
scroll to position [2015, 0]
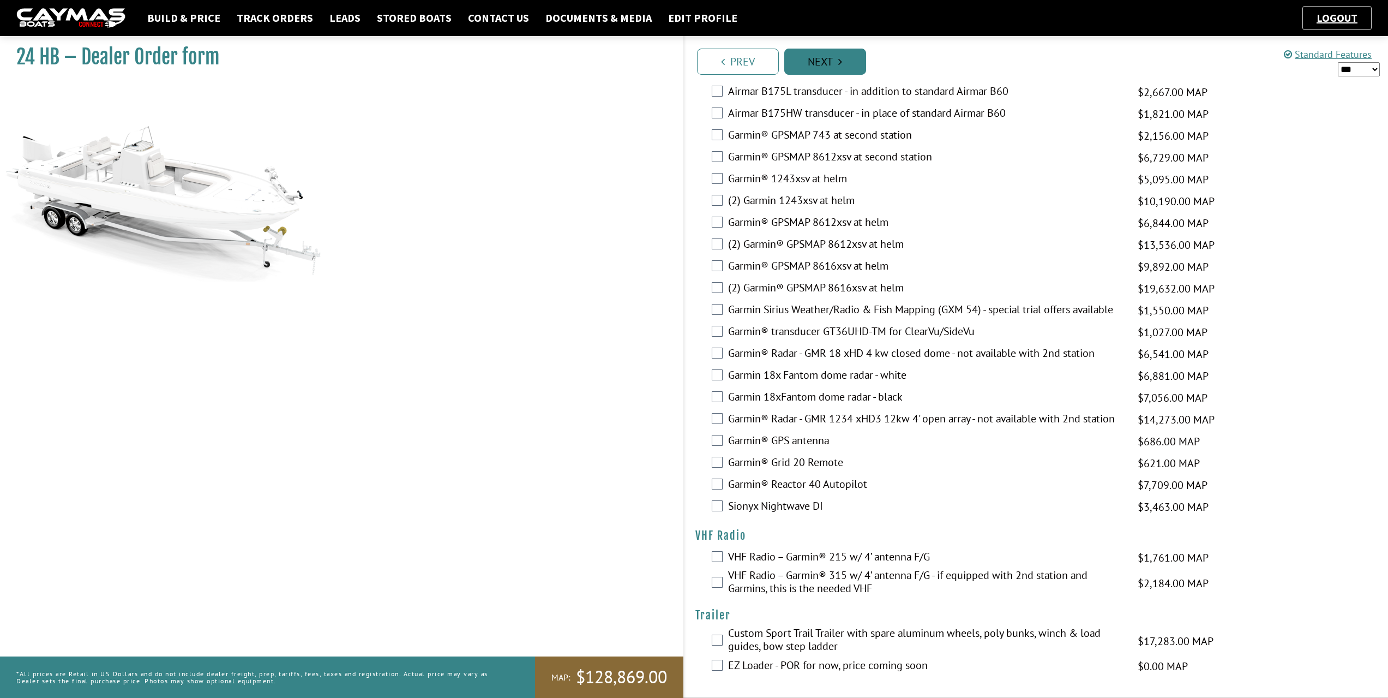
click at [843, 59] on link "Next" at bounding box center [825, 62] width 82 height 26
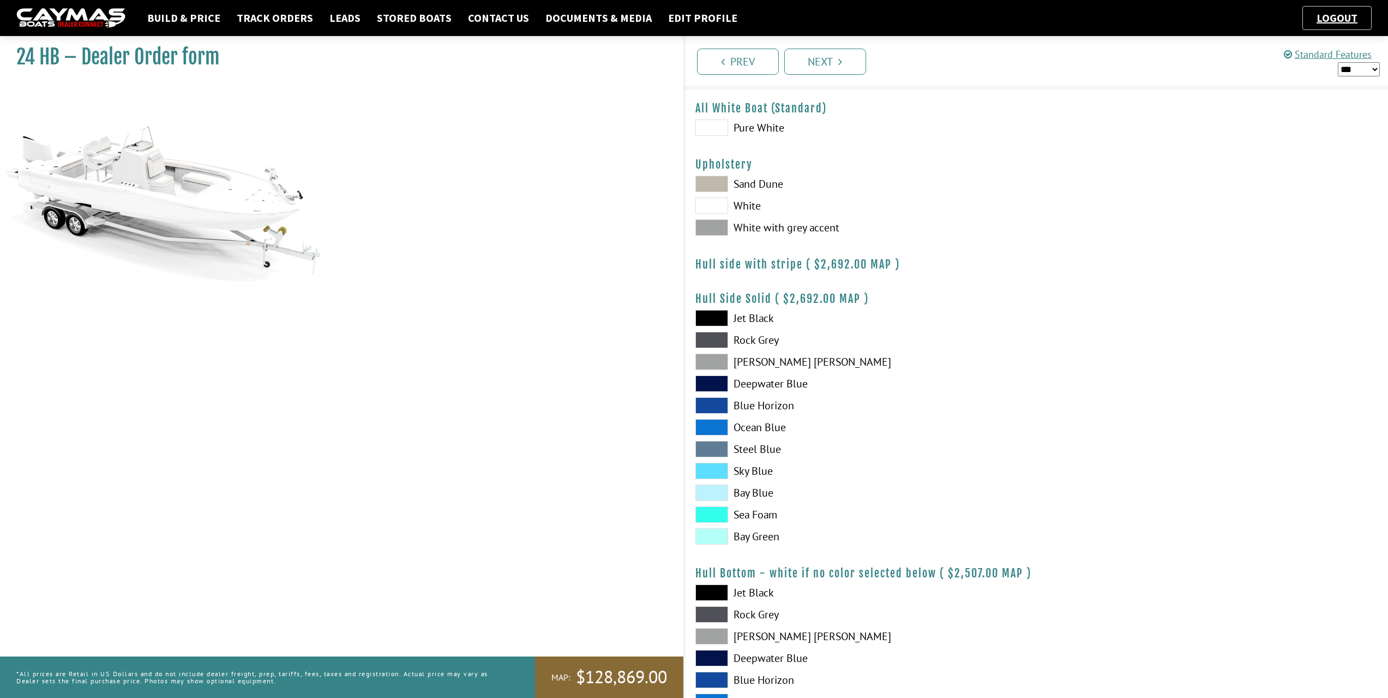
scroll to position [55, 0]
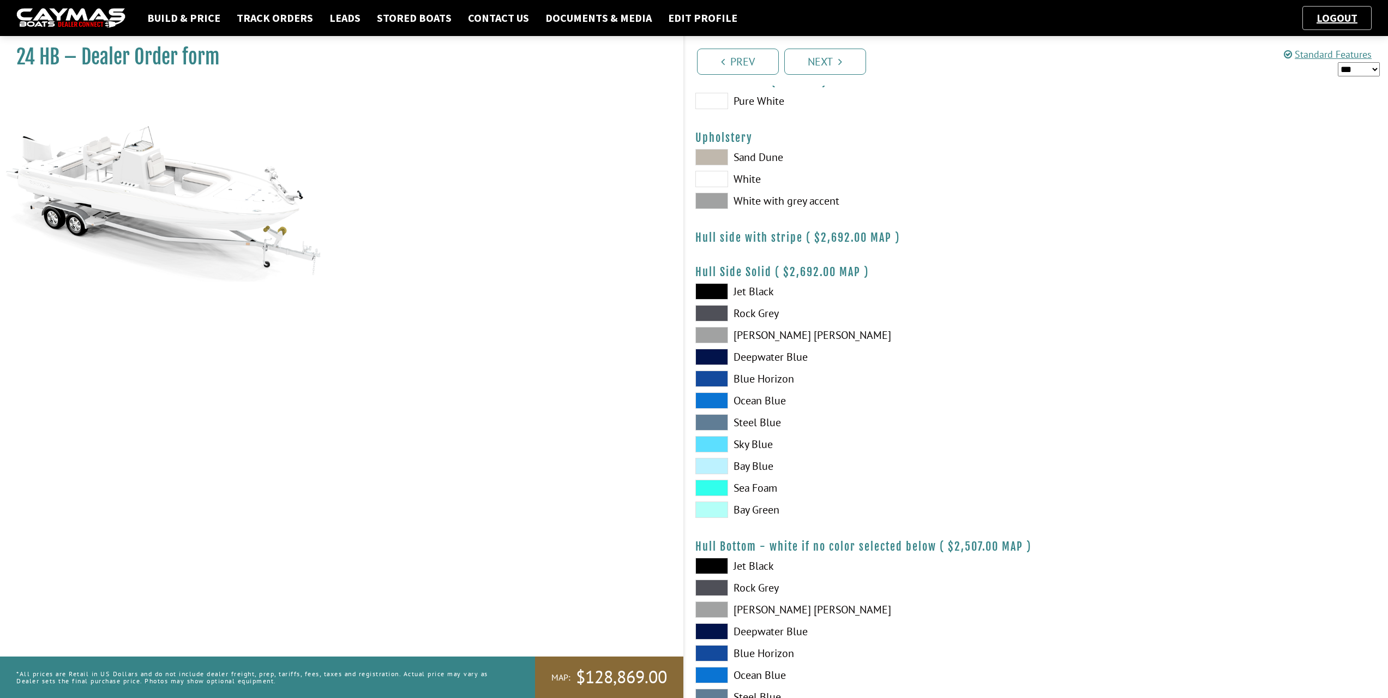
click at [720, 339] on span at bounding box center [711, 335] width 33 height 16
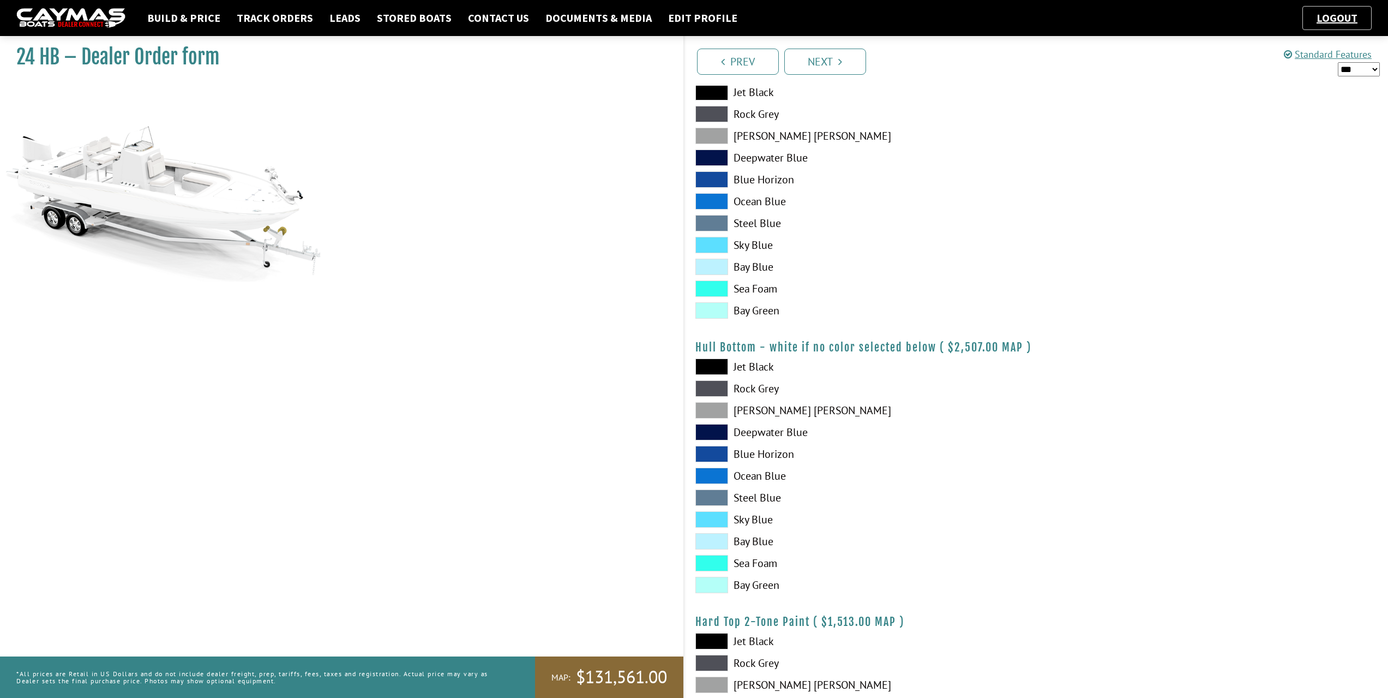
scroll to position [327, 0]
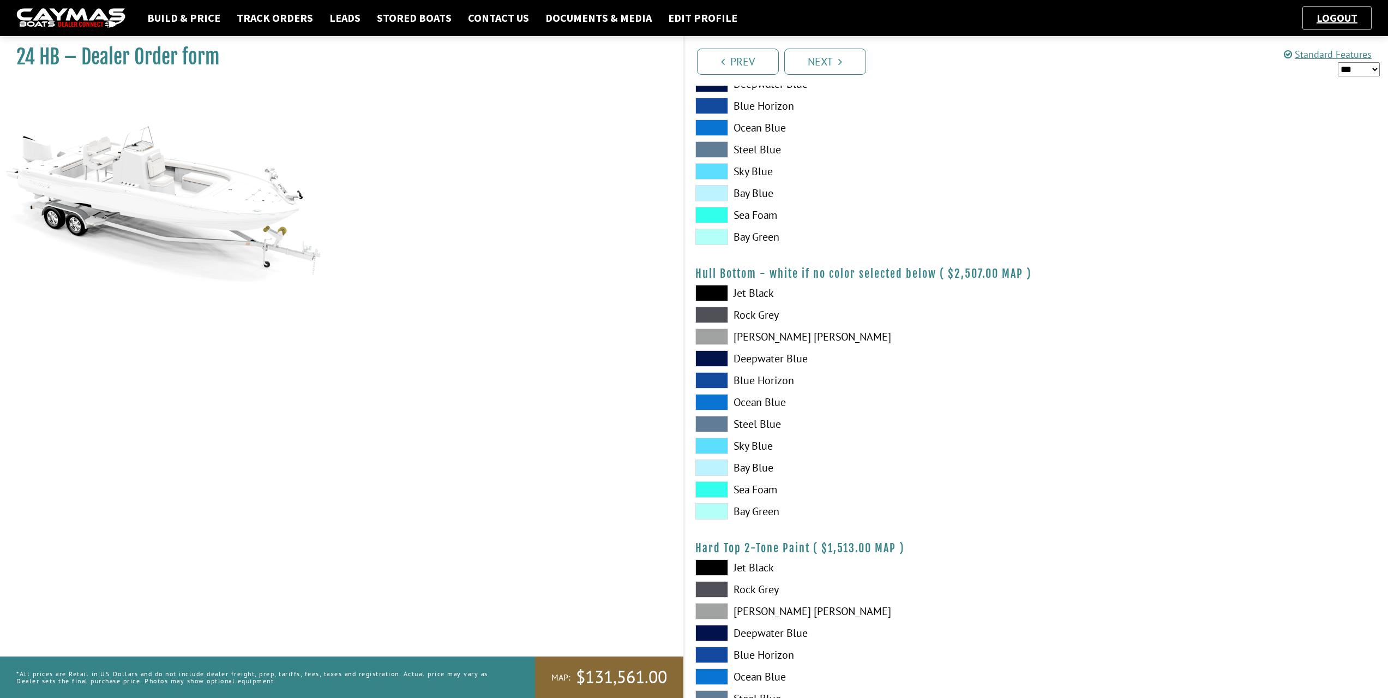
click at [722, 340] on span at bounding box center [711, 336] width 33 height 16
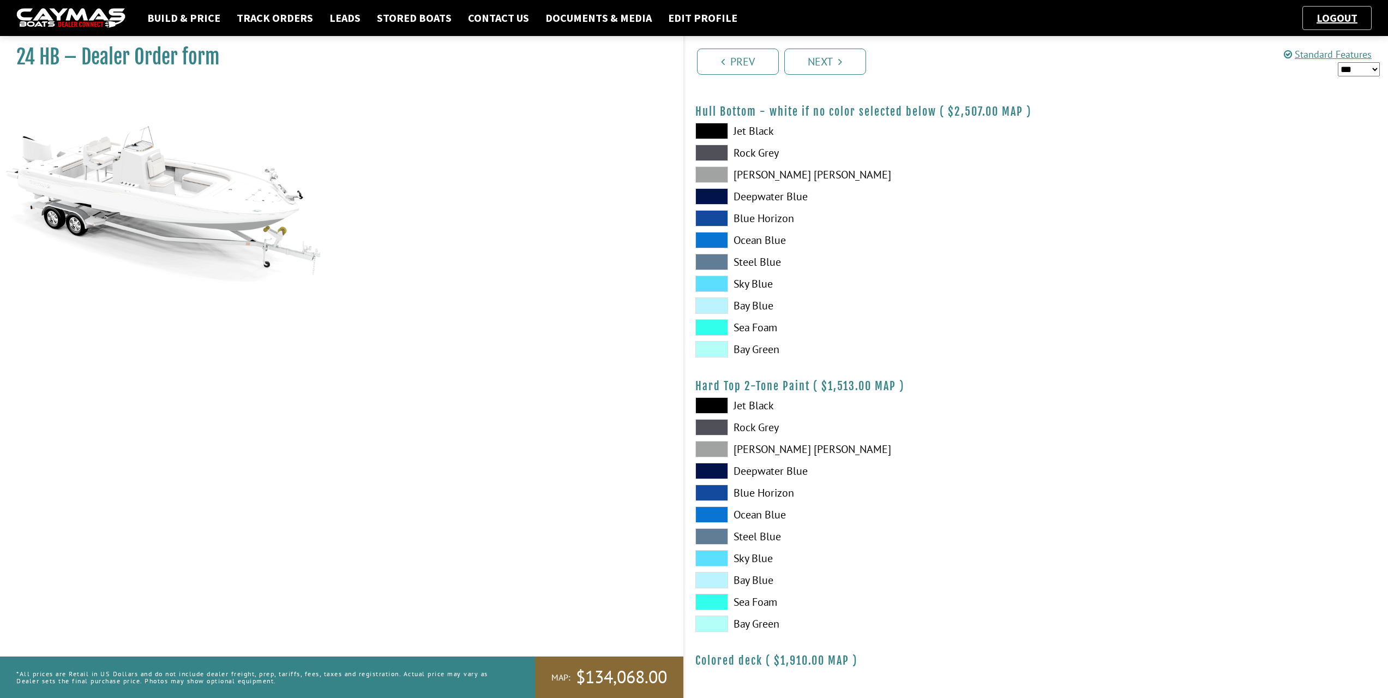
scroll to position [490, 0]
click at [712, 449] on span at bounding box center [711, 448] width 33 height 16
click at [825, 67] on link "Next" at bounding box center [825, 62] width 82 height 26
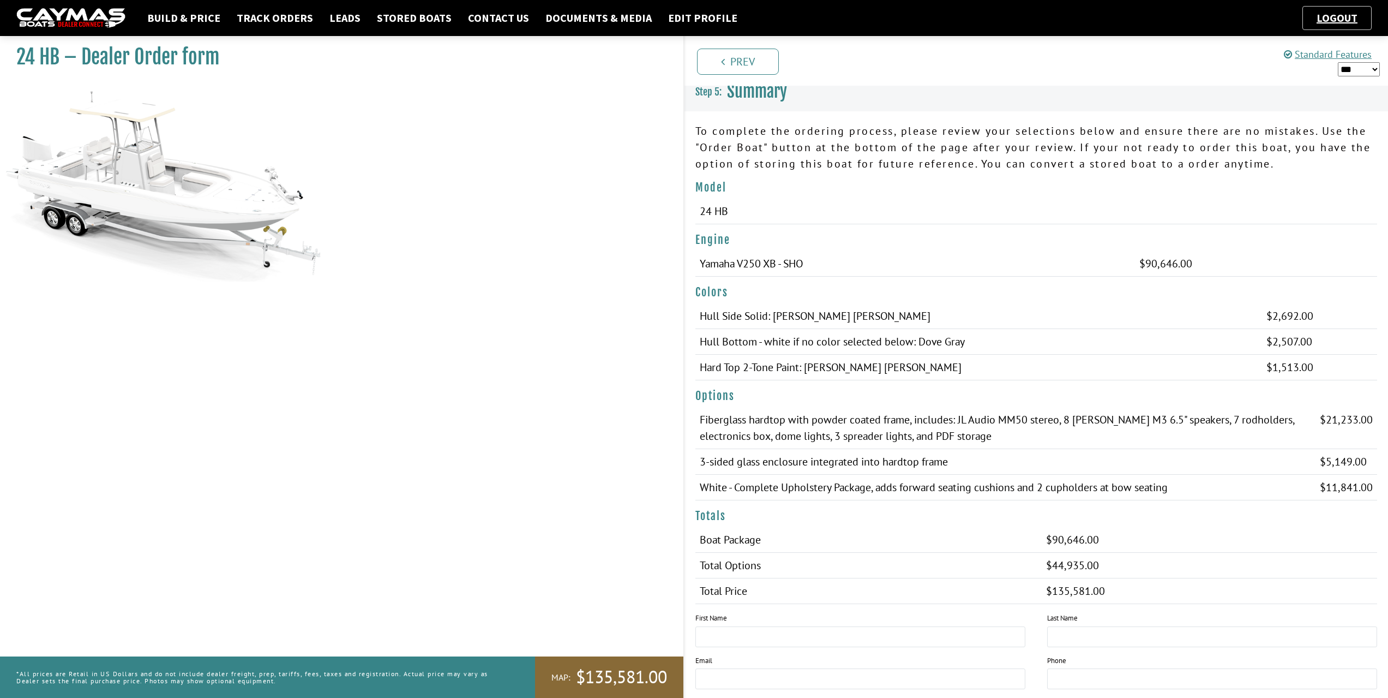
scroll to position [0, 0]
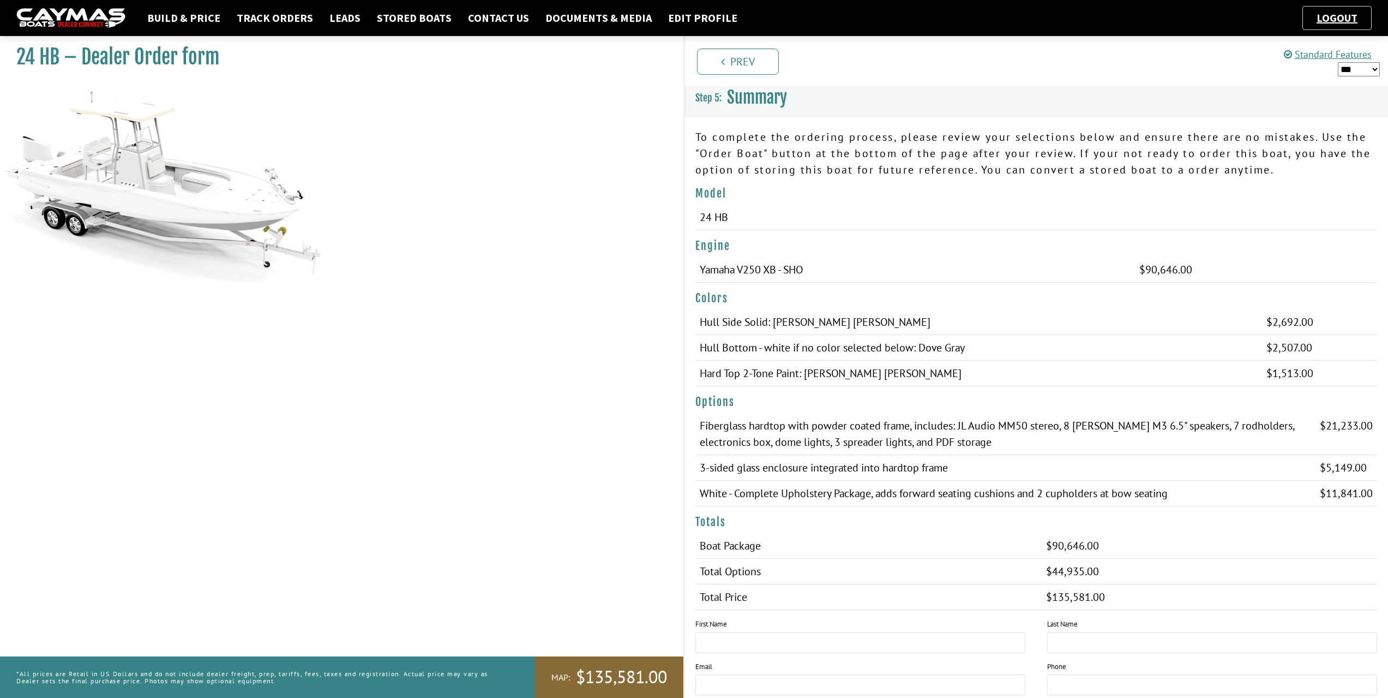
click at [1372, 71] on select "*** ****** ******" at bounding box center [1359, 69] width 42 height 14
select select "*"
click at [1338, 62] on select "*** ****** ******" at bounding box center [1359, 69] width 42 height 14
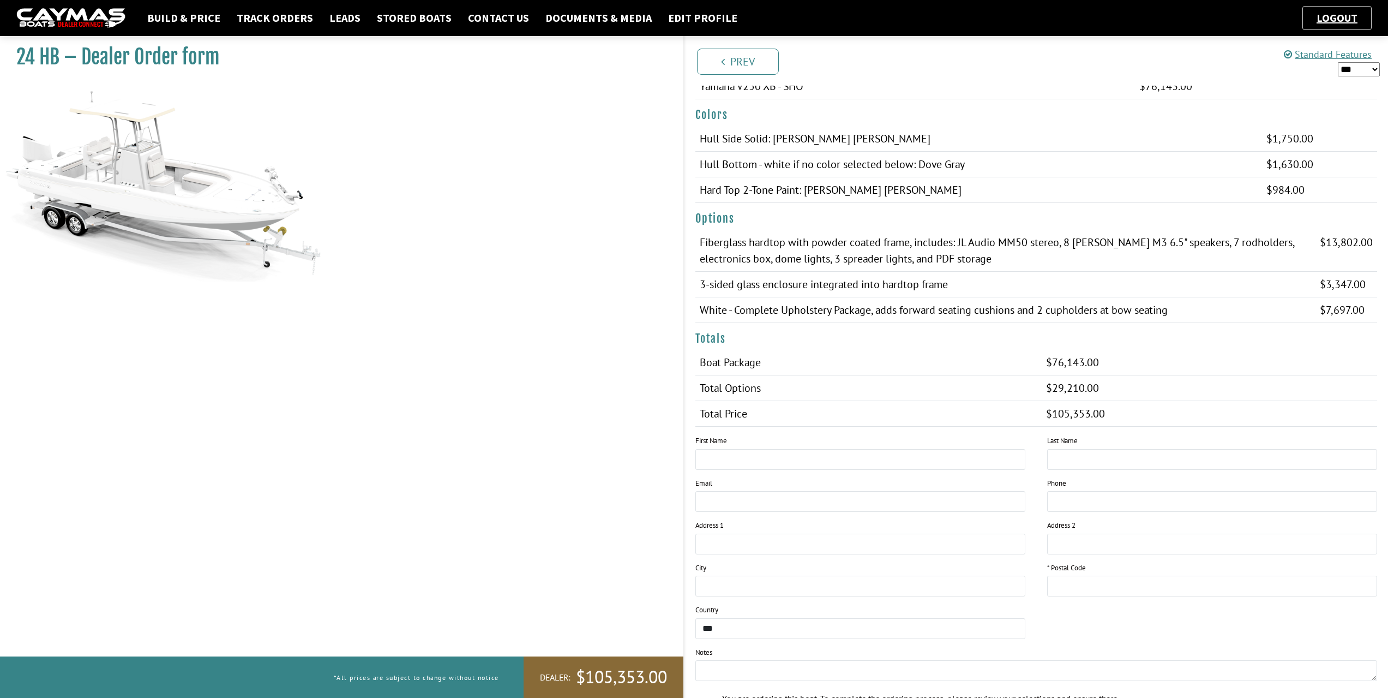
scroll to position [218, 0]
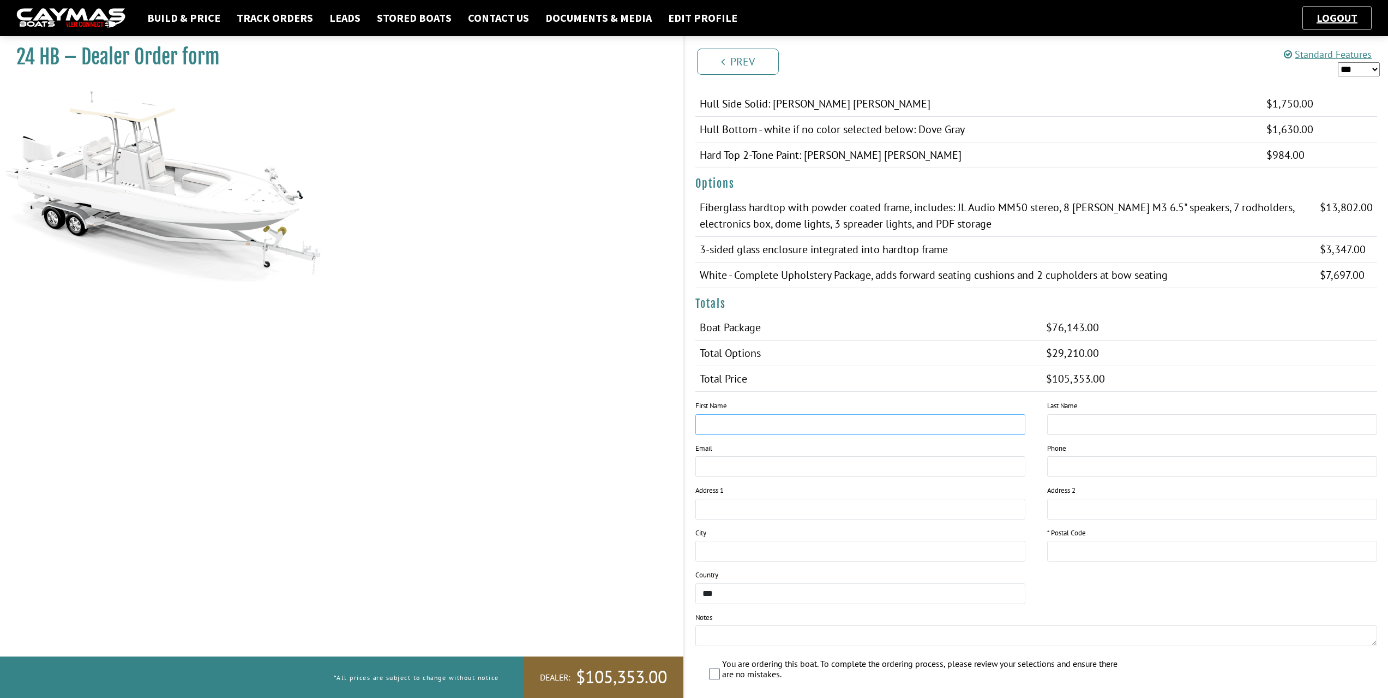
click at [793, 429] on input "text" at bounding box center [860, 424] width 330 height 21
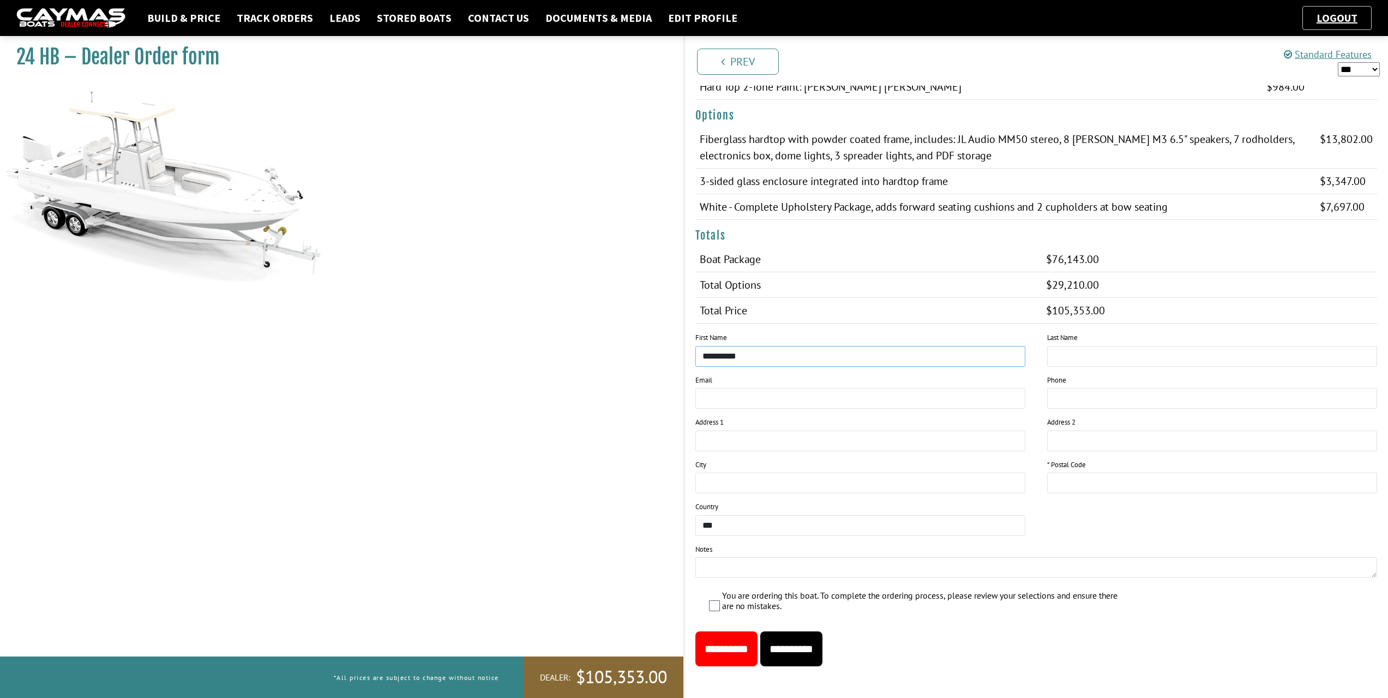
scroll to position [292, 0]
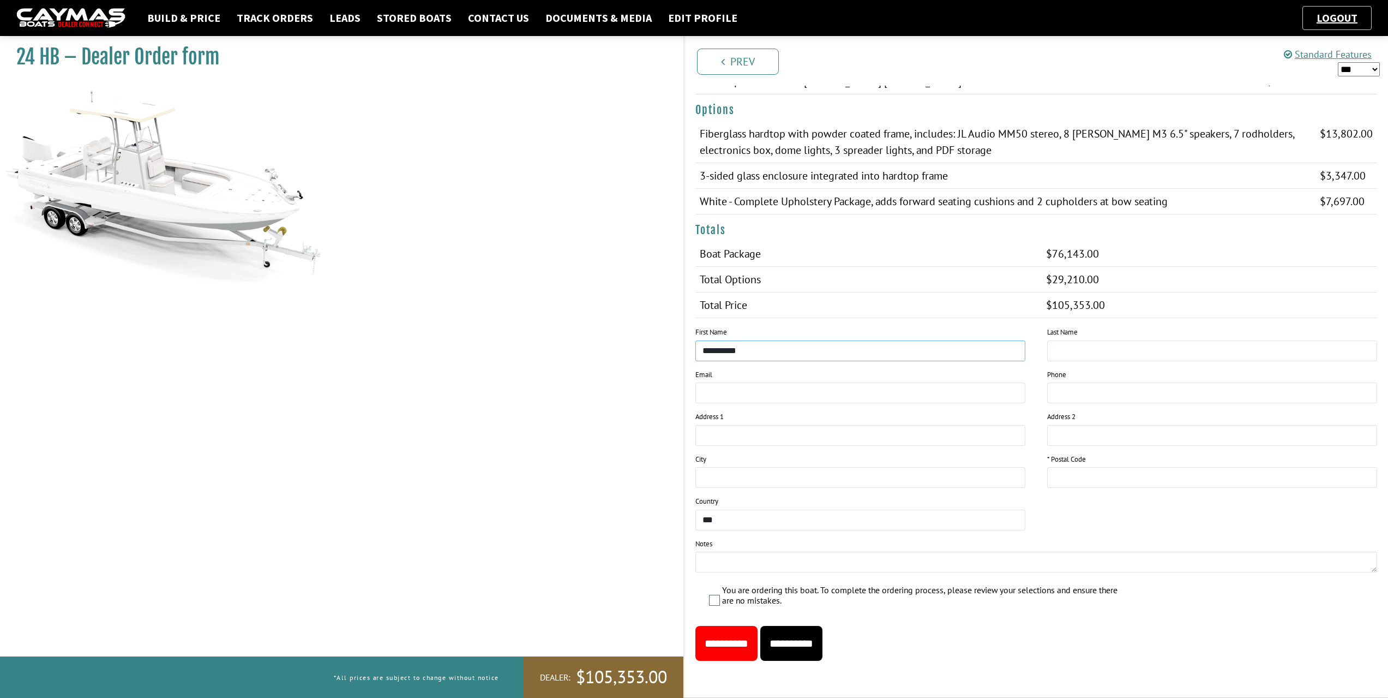
type input "**********"
click at [1125, 478] on input "text" at bounding box center [1212, 477] width 330 height 21
type input "*****"
click at [823, 648] on input "**********" at bounding box center [791, 643] width 62 height 35
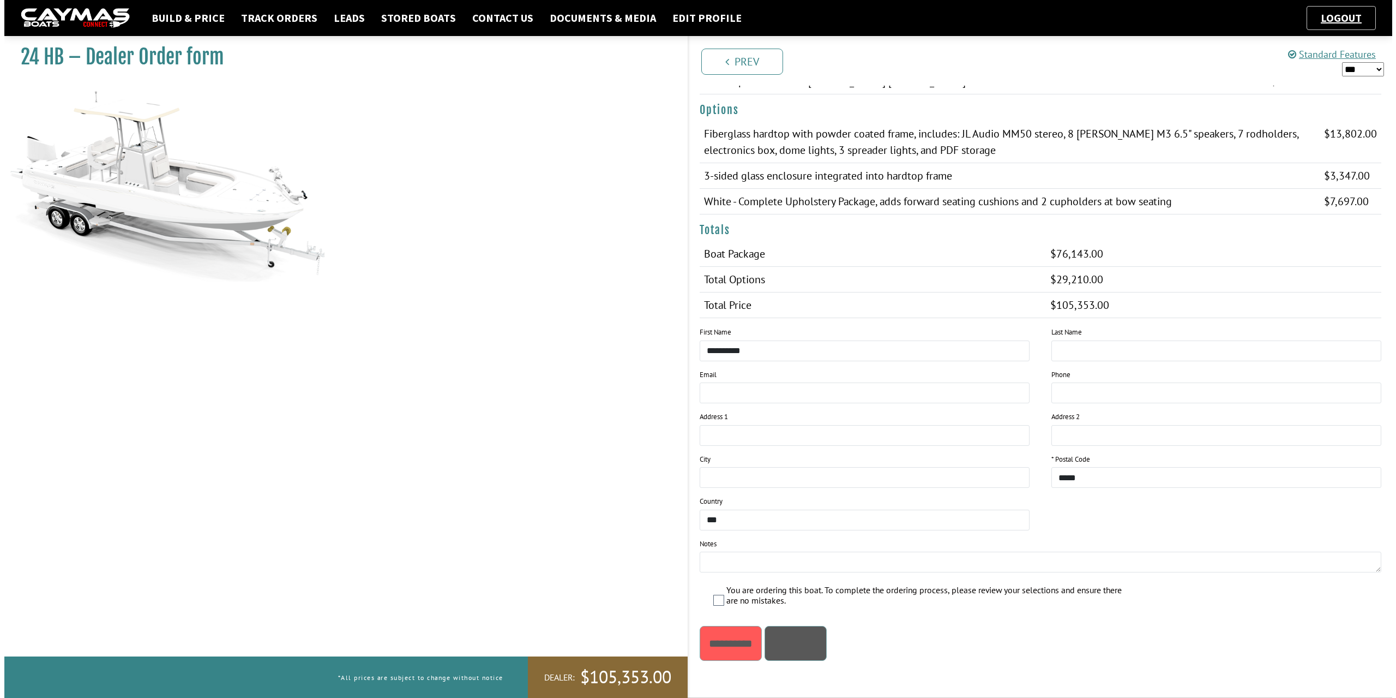
scroll to position [0, 0]
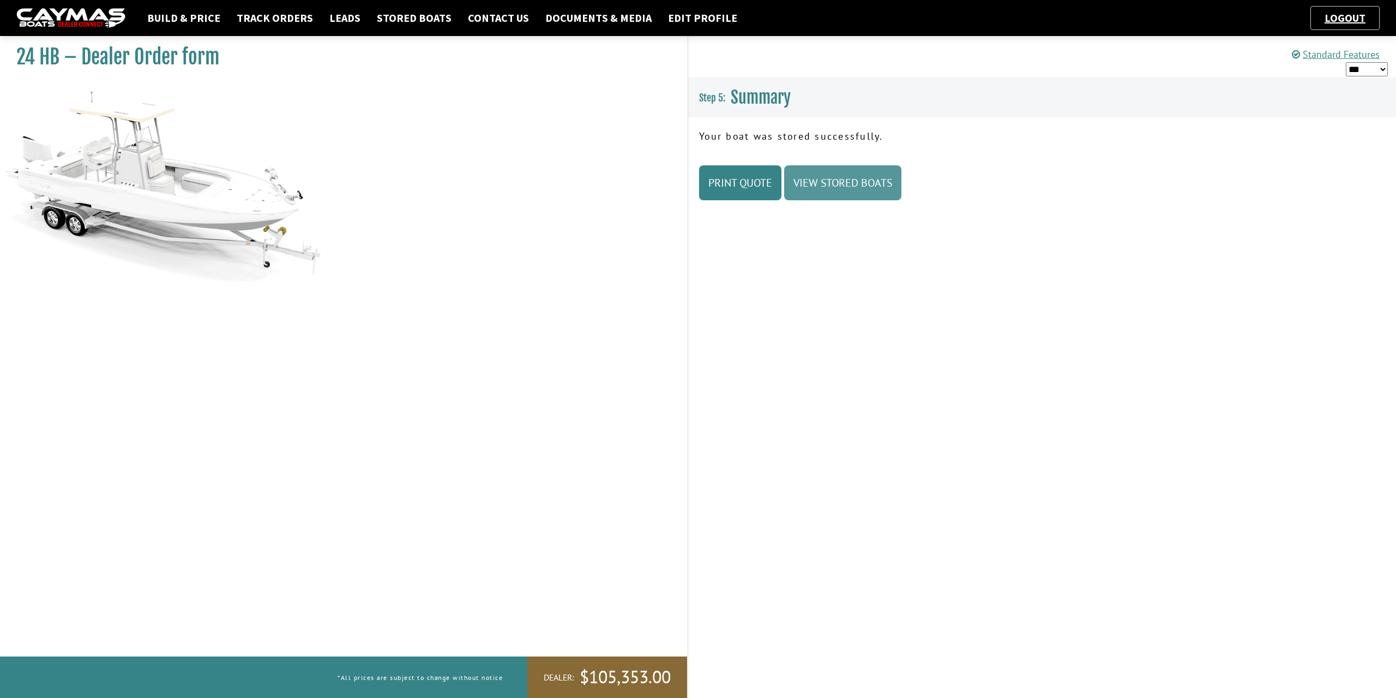
click at [867, 186] on link "View Stored Boats" at bounding box center [842, 182] width 117 height 35
